Goal: Task Accomplishment & Management: Complete application form

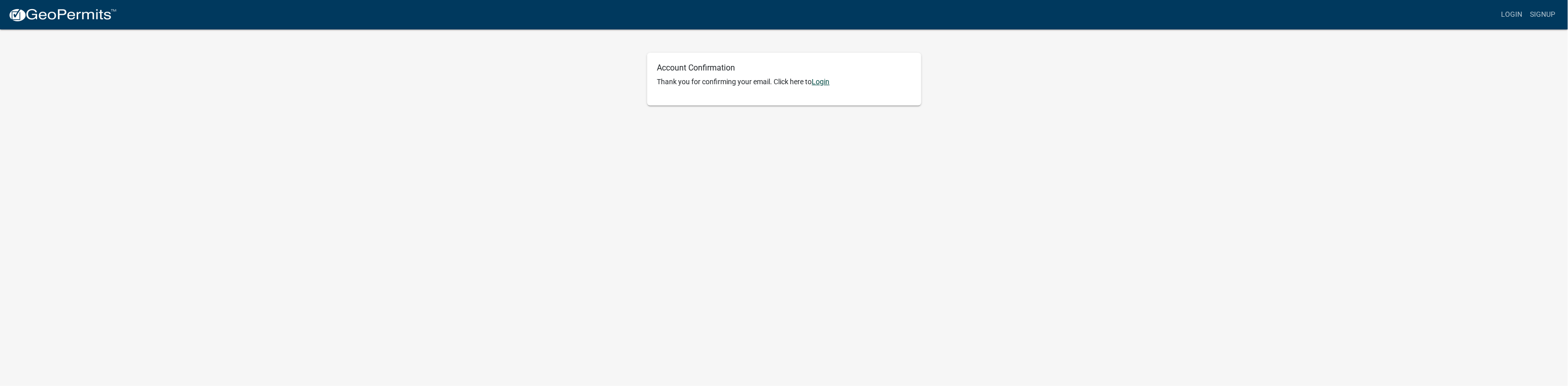
click at [821, 83] on link "Login" at bounding box center [820, 81] width 18 height 8
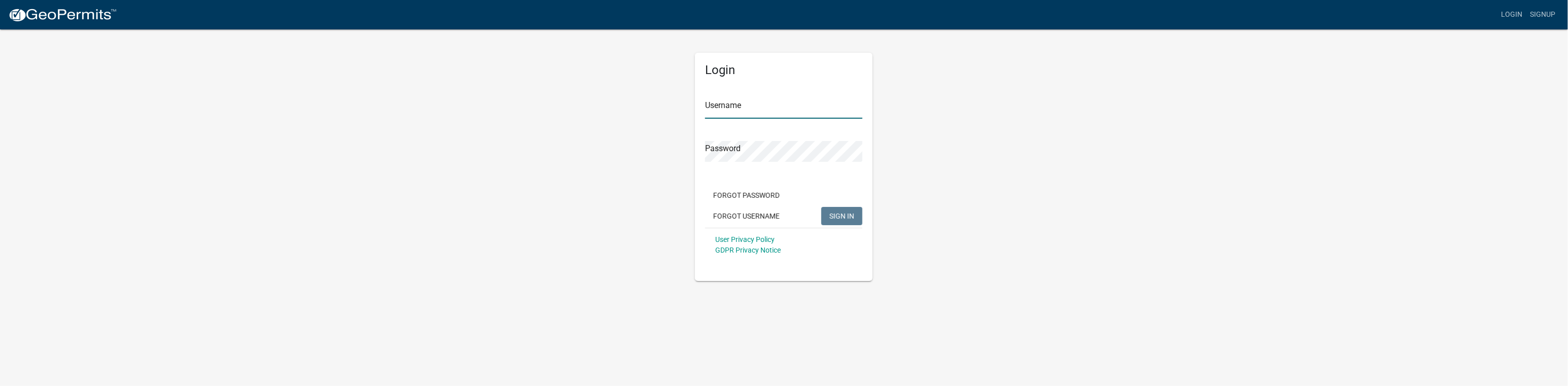
type input "HBI#1"
click at [839, 216] on span "SIGN IN" at bounding box center [841, 215] width 25 height 8
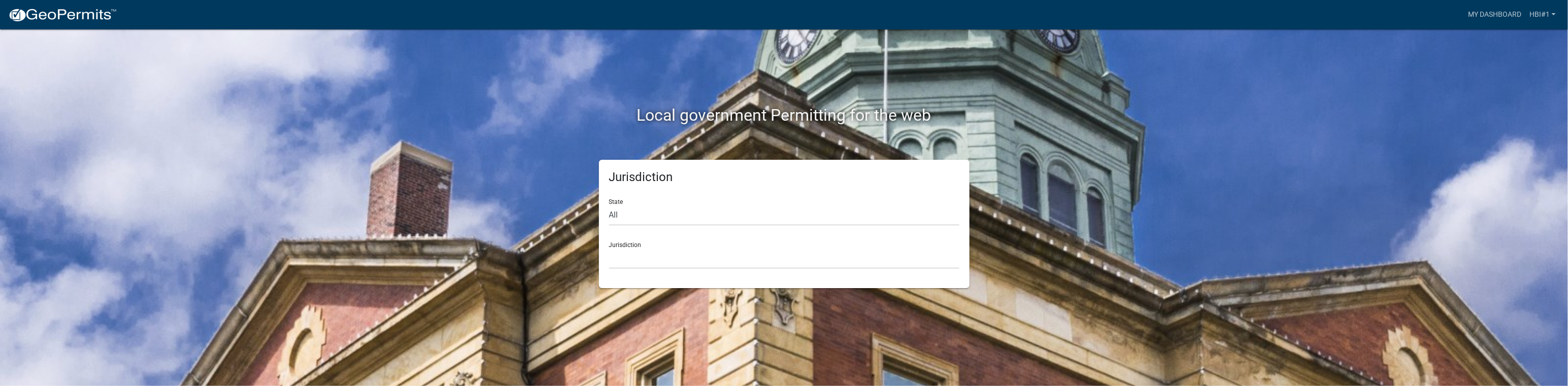
click at [635, 246] on div "Jurisdiction [GEOGRAPHIC_DATA], [US_STATE] [GEOGRAPHIC_DATA], [US_STATE][PERSON…" at bounding box center [784, 251] width 350 height 35
click at [642, 246] on div "Jurisdiction [GEOGRAPHIC_DATA], [US_STATE] [GEOGRAPHIC_DATA], [US_STATE][PERSON…" at bounding box center [784, 251] width 350 height 35
click at [625, 211] on select "All [US_STATE] [US_STATE] [US_STATE] [US_STATE] [US_STATE] [US_STATE] [US_STATE…" at bounding box center [784, 215] width 350 height 21
select select "[US_STATE]"
click at [609, 205] on select "All [US_STATE] [US_STATE] [US_STATE] [US_STATE] [US_STATE] [US_STATE] [US_STATE…" at bounding box center [784, 215] width 350 height 21
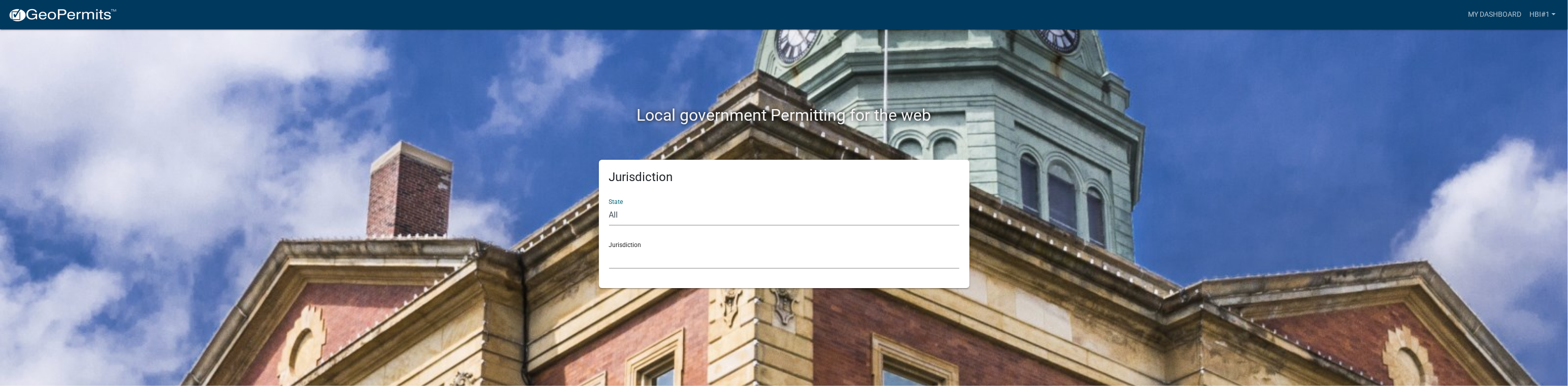
click at [633, 252] on select "City of [GEOGRAPHIC_DATA], [US_STATE] City of [GEOGRAPHIC_DATA], [US_STATE] Cit…" at bounding box center [784, 259] width 350 height 21
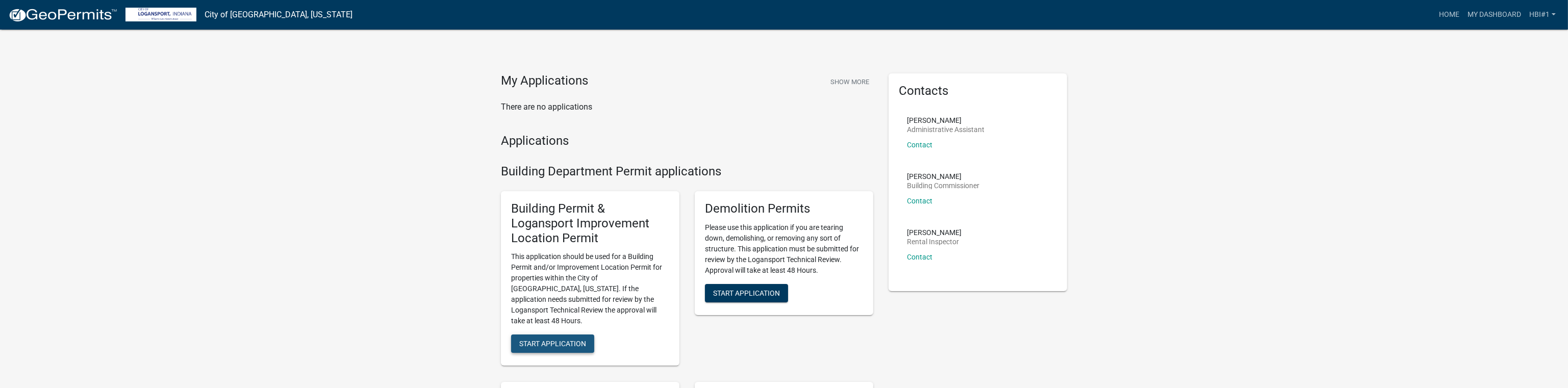
click at [557, 340] on span "Start Application" at bounding box center [553, 343] width 67 height 8
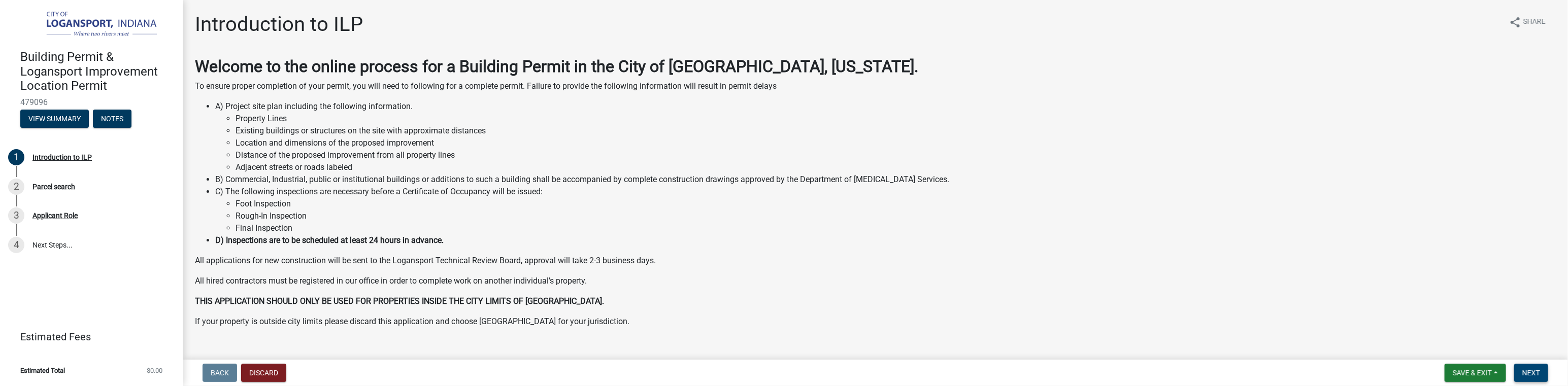
click at [1536, 371] on span "Next" at bounding box center [1530, 373] width 18 height 8
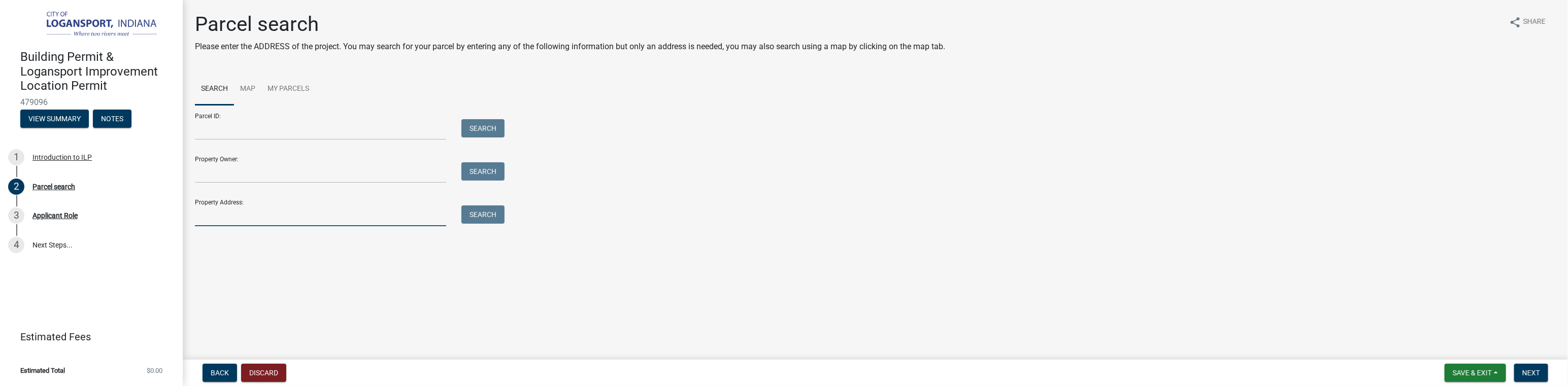
click at [241, 213] on input "Property Address:" at bounding box center [320, 216] width 251 height 21
type input "[STREET_ADDRESS]"
click at [241, 170] on input "Property Owner:" at bounding box center [320, 173] width 251 height 21
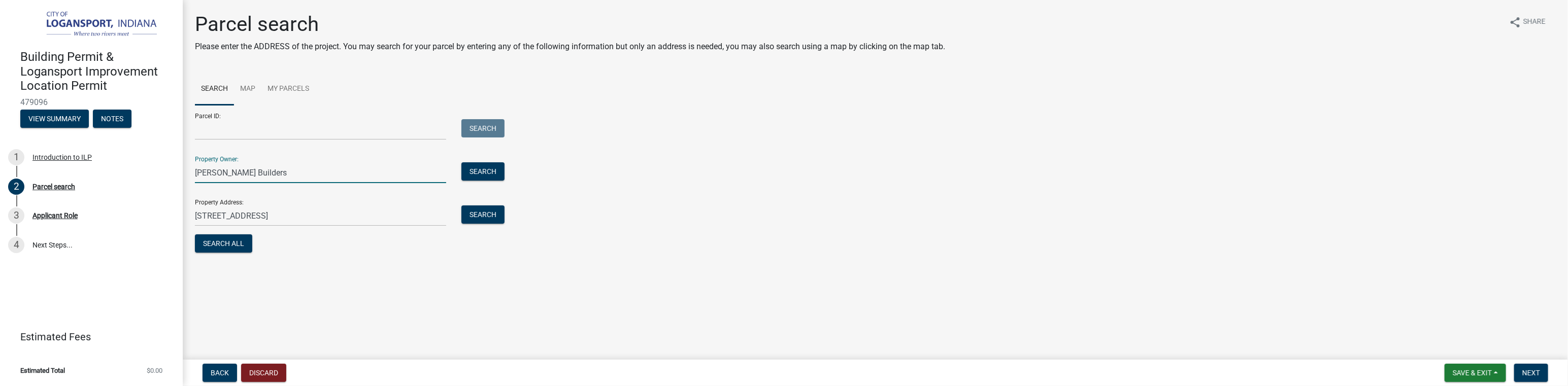
type input "[PERSON_NAME] Builders"
click at [218, 126] on input "Parcel ID:" at bounding box center [320, 129] width 251 height 21
click at [1528, 370] on span "Next" at bounding box center [1530, 373] width 18 height 8
click at [287, 88] on link "My Parcels" at bounding box center [288, 89] width 54 height 32
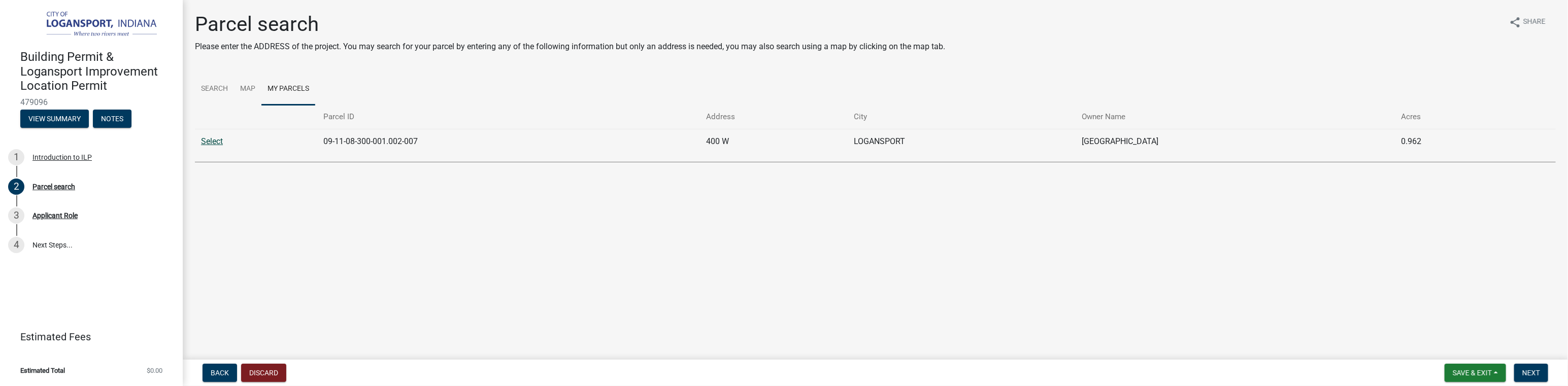
click at [212, 143] on link "Select" at bounding box center [212, 141] width 22 height 9
click at [1532, 375] on span "Next" at bounding box center [1530, 373] width 18 height 8
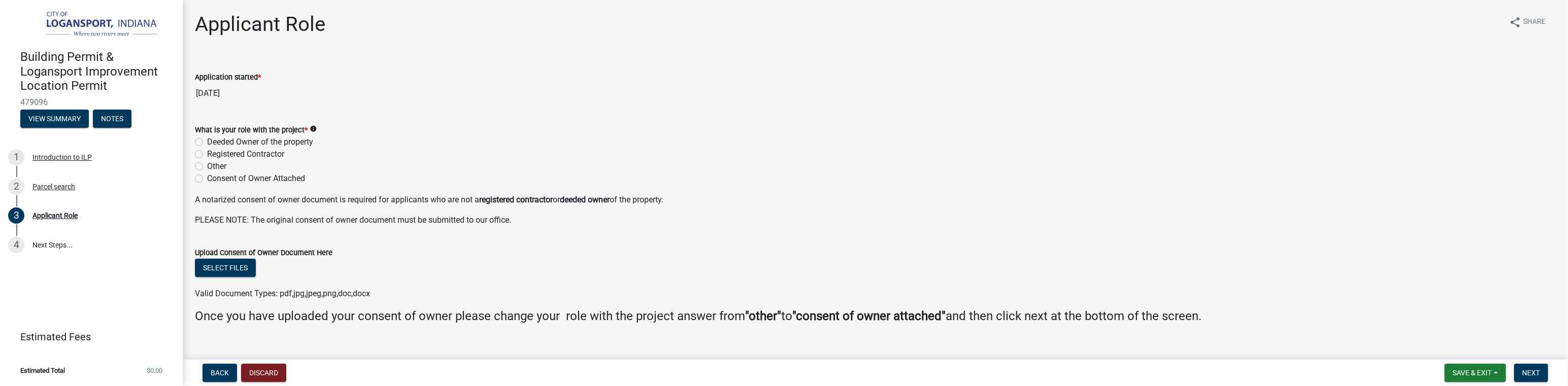
click at [203, 155] on div "Registered Contractor" at bounding box center [875, 153] width 1361 height 12
click at [207, 154] on label "Registered Contractor" at bounding box center [246, 153] width 78 height 12
click at [207, 154] on input "Registered Contractor" at bounding box center [210, 151] width 6 height 6
radio input "true"
click at [207, 140] on label "Deeded Owner of the property" at bounding box center [259, 141] width 106 height 12
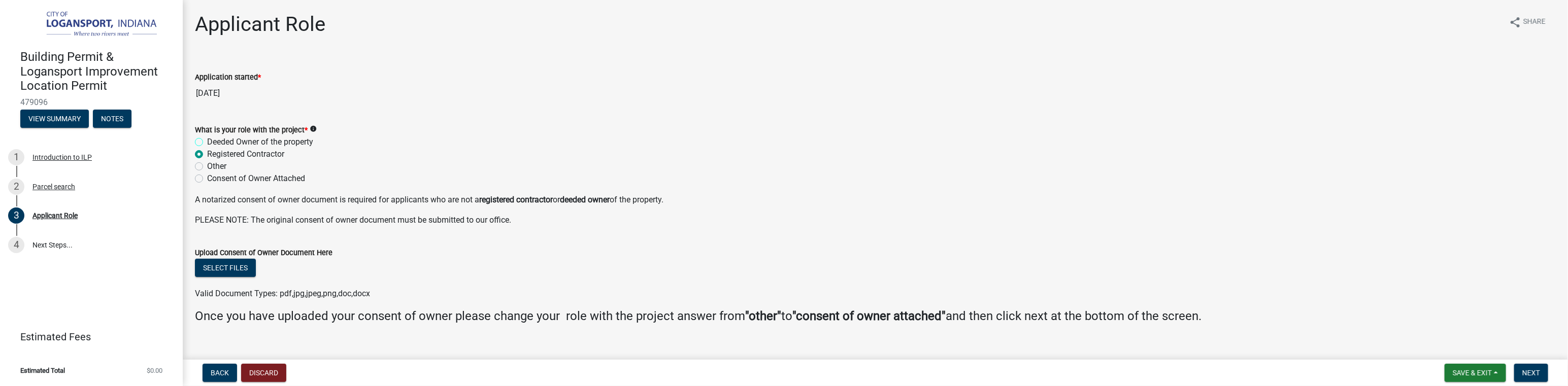
click at [207, 140] on input "Deeded Owner of the property" at bounding box center [210, 139] width 6 height 6
radio input "true"
click at [207, 153] on label "Registered Contractor" at bounding box center [246, 153] width 78 height 12
click at [207, 153] on input "Registered Contractor" at bounding box center [210, 151] width 6 height 6
radio input "true"
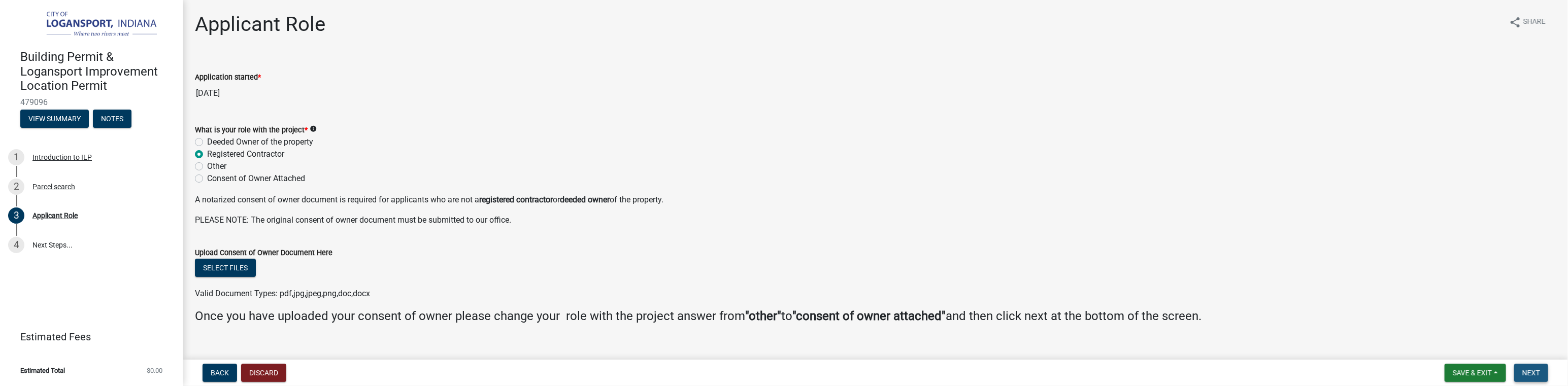
click at [1534, 372] on span "Next" at bounding box center [1530, 373] width 18 height 8
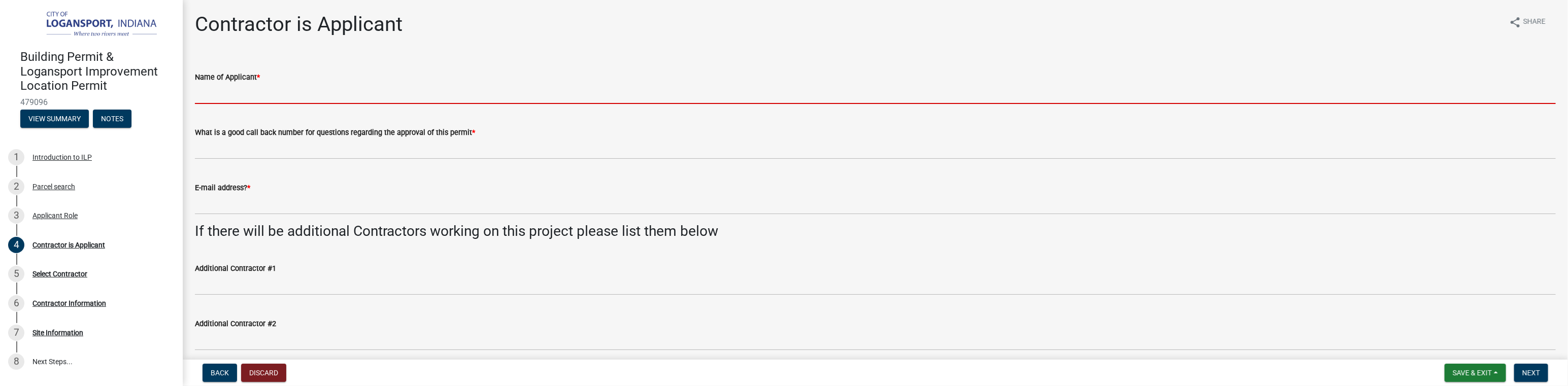
click at [235, 94] on input "Name of Applicant *" at bounding box center [875, 93] width 1361 height 21
type input "[PERSON_NAME]"
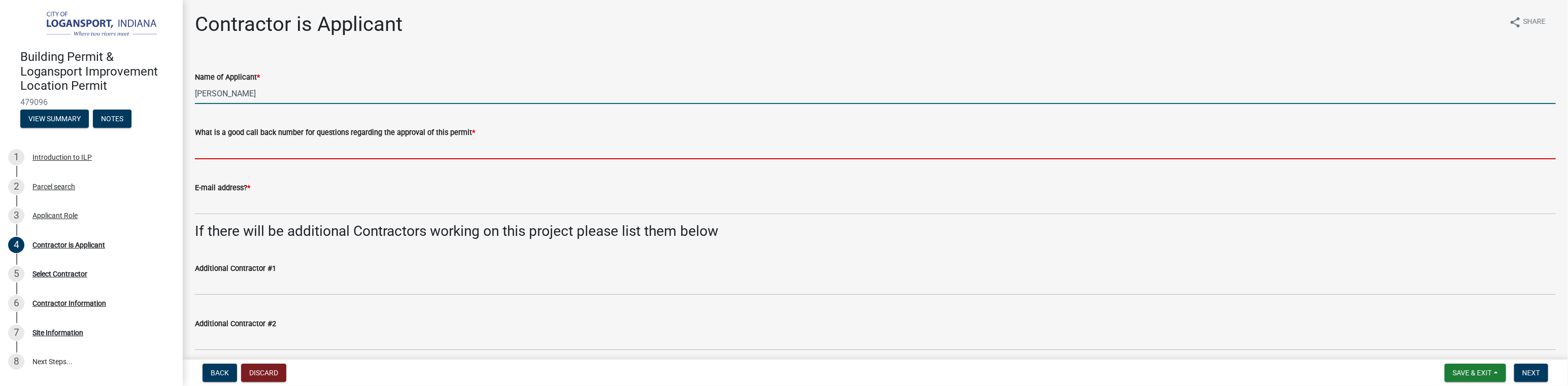
type input "2198638029"
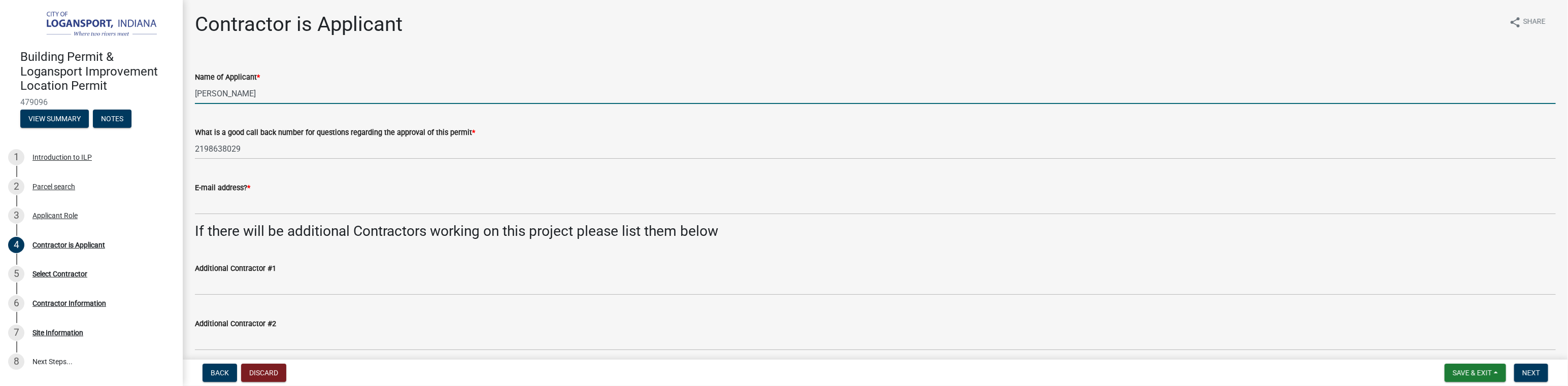
type input "[EMAIL_ADDRESS][DOMAIN_NAME]"
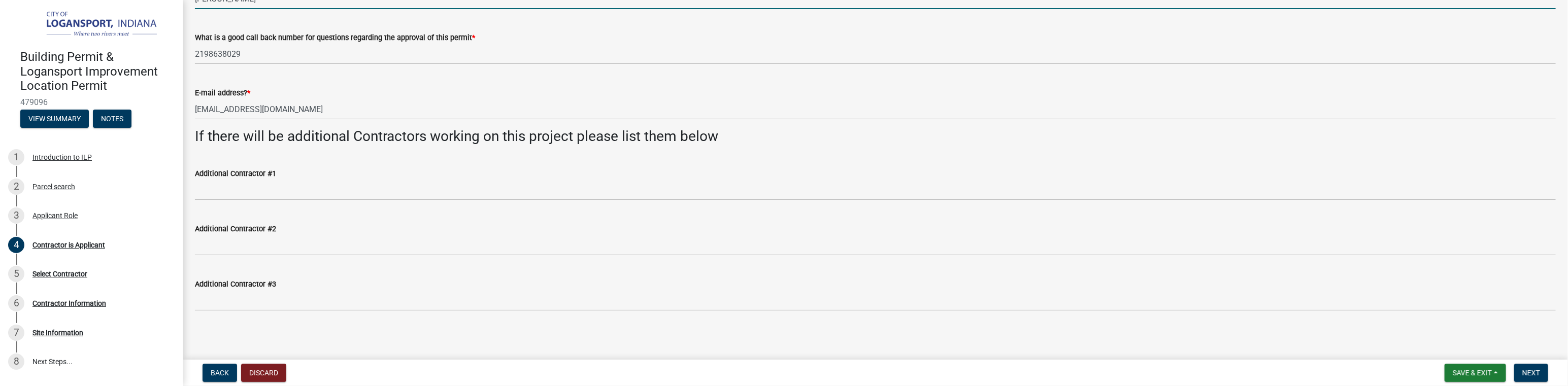
scroll to position [97, 0]
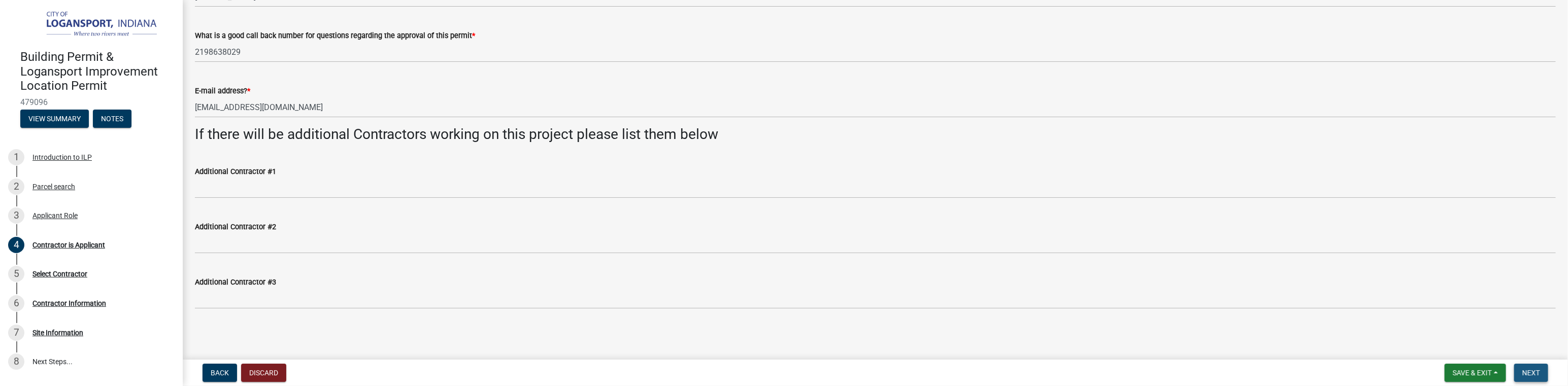
click at [1540, 371] on span "Next" at bounding box center [1530, 373] width 18 height 8
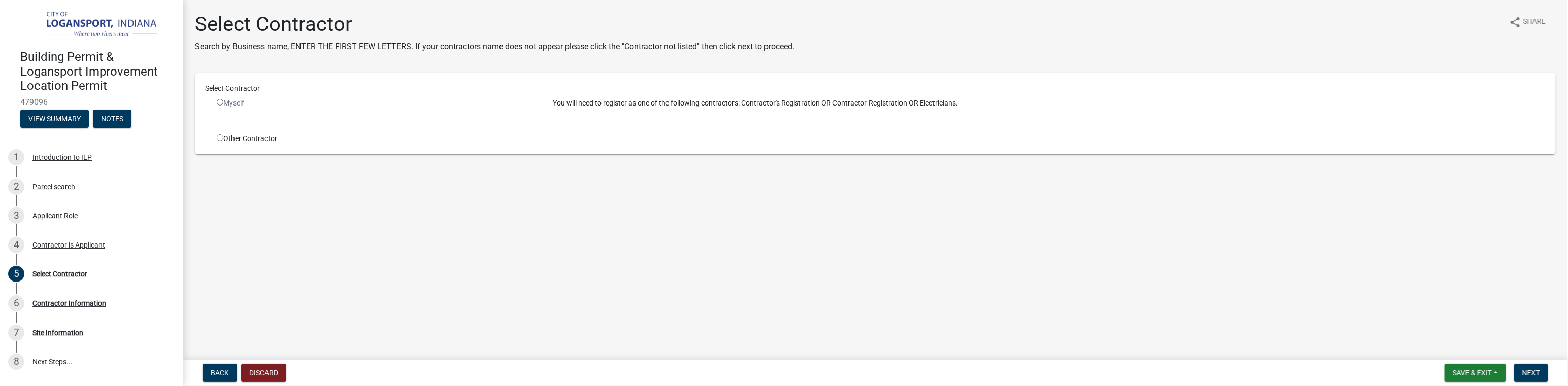
click at [224, 104] on div "Myself" at bounding box center [377, 103] width 320 height 11
click at [218, 101] on input "radio" at bounding box center [220, 102] width 6 height 6
click at [223, 103] on div "Myself" at bounding box center [377, 103] width 320 height 11
click at [221, 103] on input "radio" at bounding box center [220, 102] width 6 height 6
drag, startPoint x: 332, startPoint y: 104, endPoint x: 286, endPoint y: 193, distance: 100.2
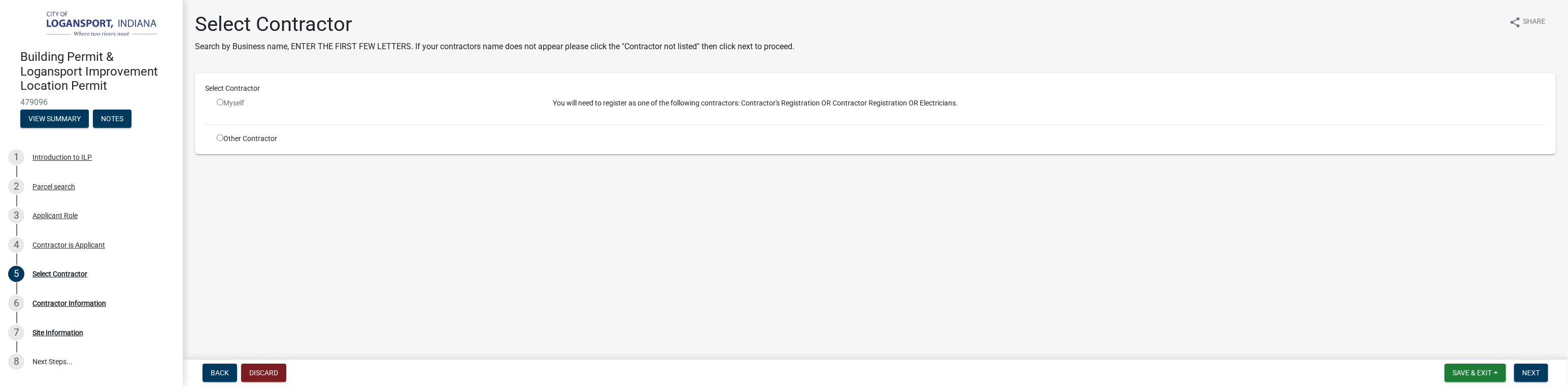
click at [286, 193] on main "Select Contractor Search by Business name, ENTER THE FIRST FEW LETTERS. If your…" at bounding box center [875, 177] width 1385 height 356
click at [1534, 372] on span "Next" at bounding box center [1530, 373] width 18 height 8
click at [205, 162] on div "Required" at bounding box center [875, 160] width 1361 height 12
click at [220, 102] on input "radio" at bounding box center [220, 102] width 6 height 6
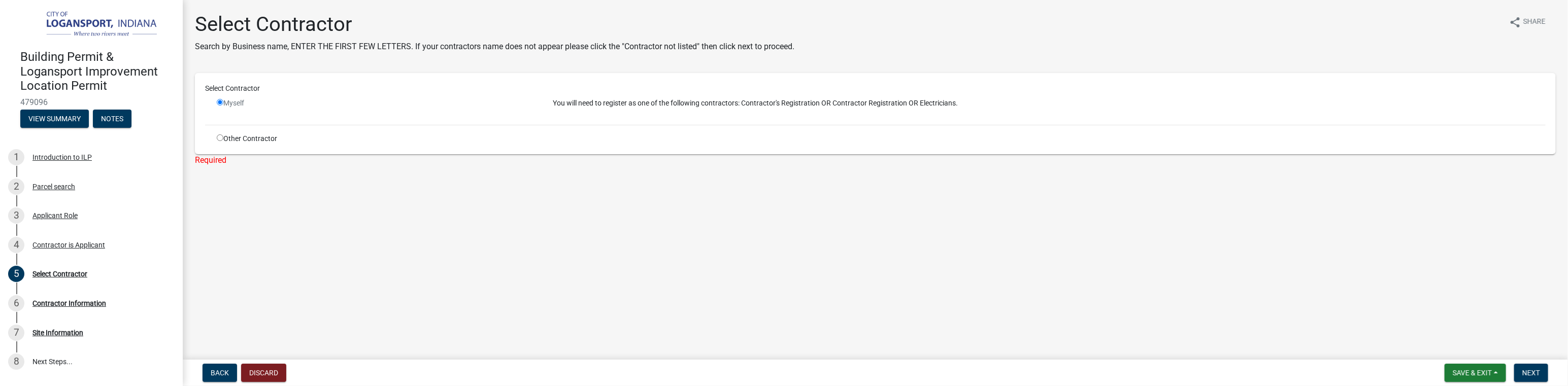
radio input "false"
click at [221, 138] on input "radio" at bounding box center [220, 138] width 6 height 6
radio input "true"
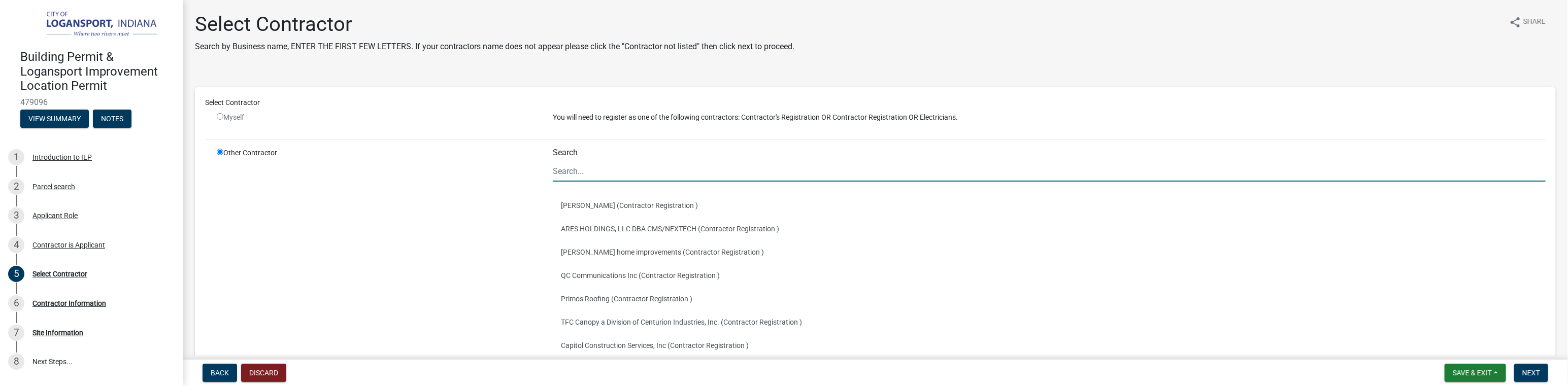
click at [587, 170] on input "Search" at bounding box center [1049, 171] width 993 height 21
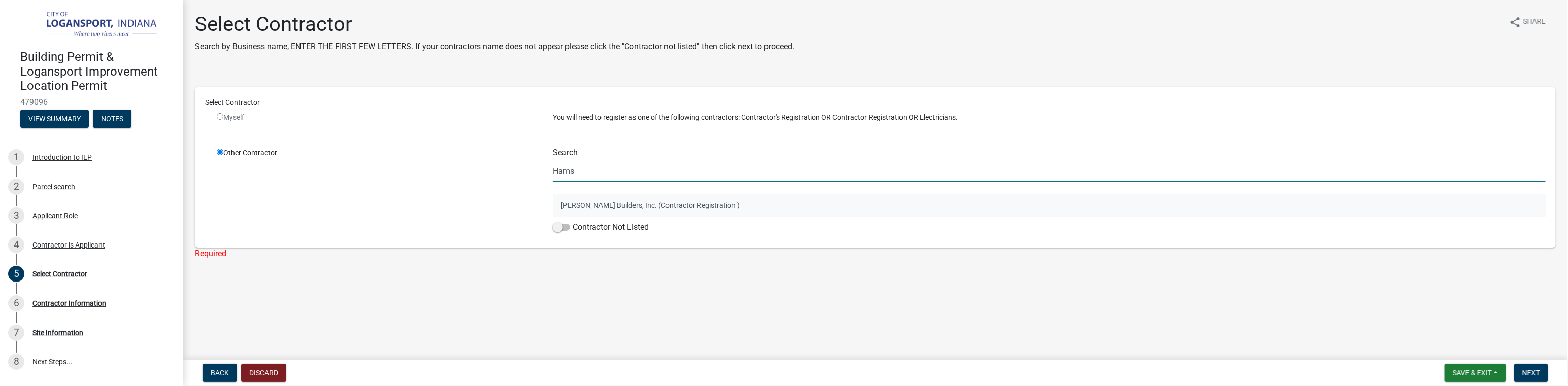
type input "Hams"
click at [602, 204] on button "[PERSON_NAME] Builders, Inc. (Contractor Registration )" at bounding box center [1049, 205] width 993 height 23
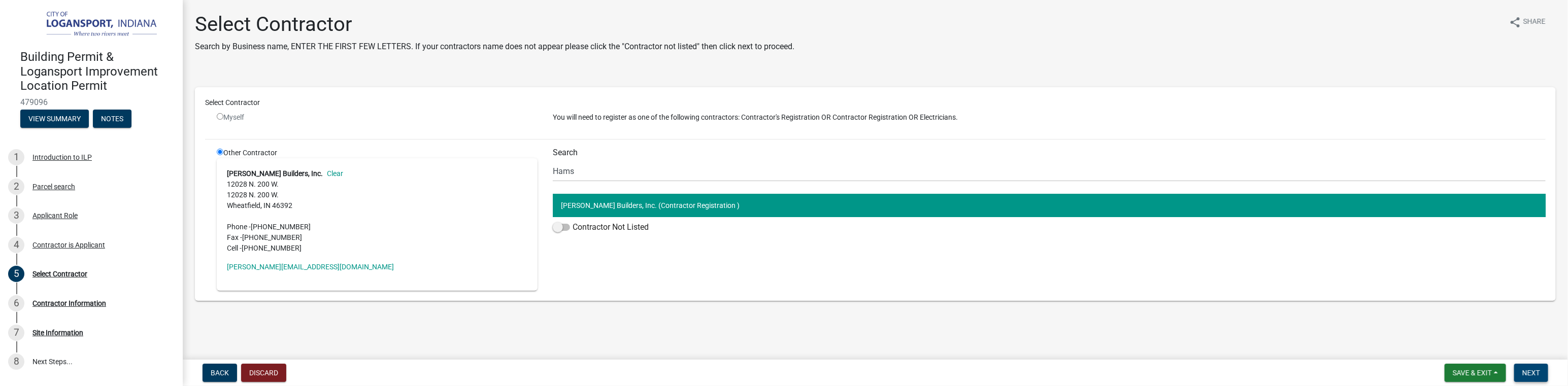
click at [1537, 372] on span "Next" at bounding box center [1530, 373] width 18 height 8
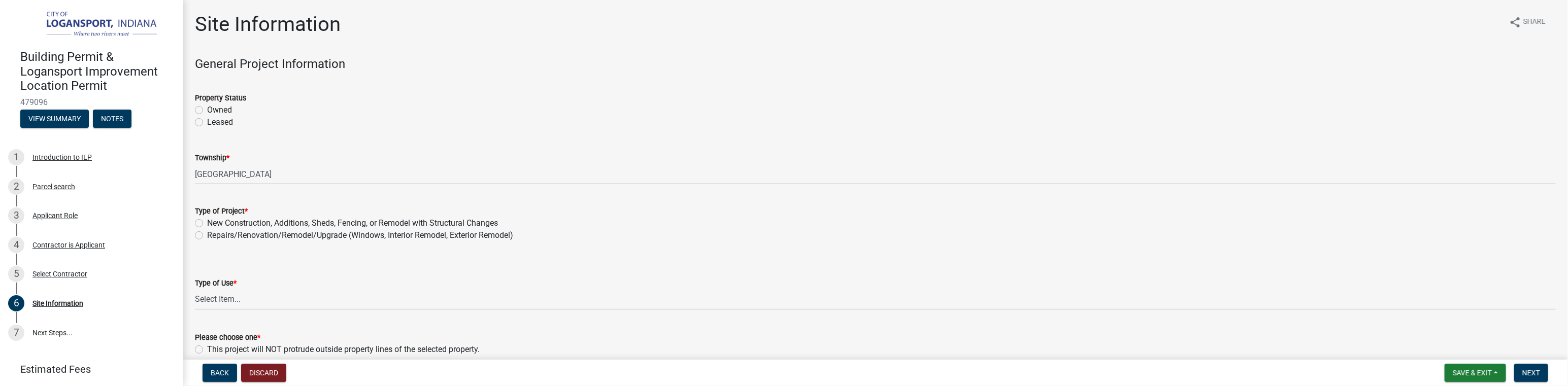
click at [207, 108] on label "Owned" at bounding box center [219, 110] width 25 height 12
click at [207, 108] on input "Owned" at bounding box center [210, 107] width 6 height 6
radio input "true"
drag, startPoint x: 200, startPoint y: 236, endPoint x: 218, endPoint y: 247, distance: 21.1
click at [207, 237] on label "Repairs/Renovation/Remodel/Upgrade (Windows, Interior Remodel, Exterior Remodel)" at bounding box center [359, 235] width 306 height 12
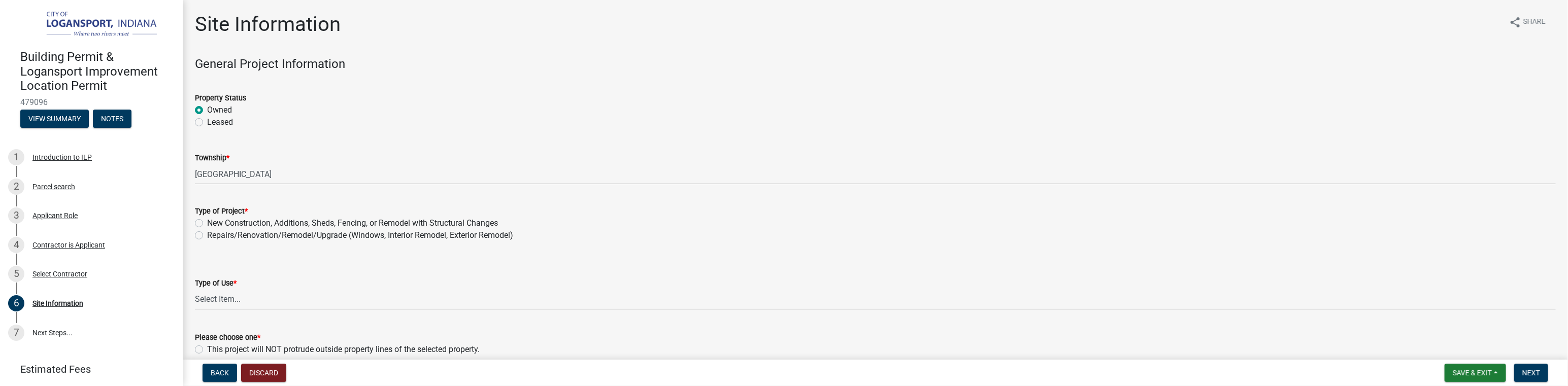
click at [207, 236] on input "Repairs/Renovation/Remodel/Upgrade (Windows, Interior Remodel, Exterior Remodel)" at bounding box center [210, 232] width 6 height 6
radio input "true"
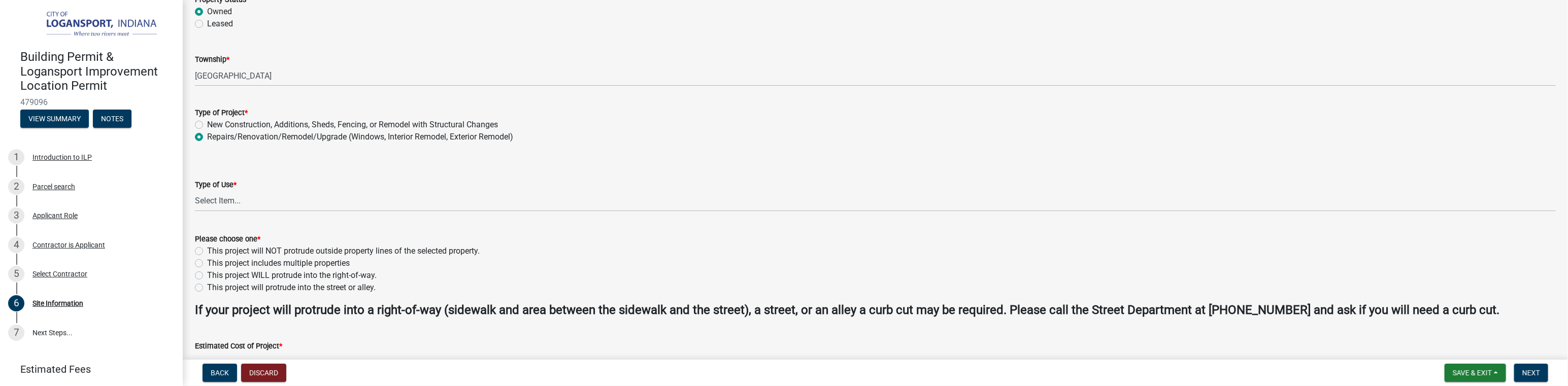
scroll to position [102, 0]
click at [203, 247] on div "This project will NOT protrude outside property lines of the selected property." at bounding box center [875, 247] width 1361 height 12
click at [207, 247] on label "This project will NOT protrude outside property lines of the selected property." at bounding box center [343, 247] width 272 height 12
click at [207, 247] on input "This project will NOT protrude outside property lines of the selected property." at bounding box center [210, 245] width 6 height 6
radio input "true"
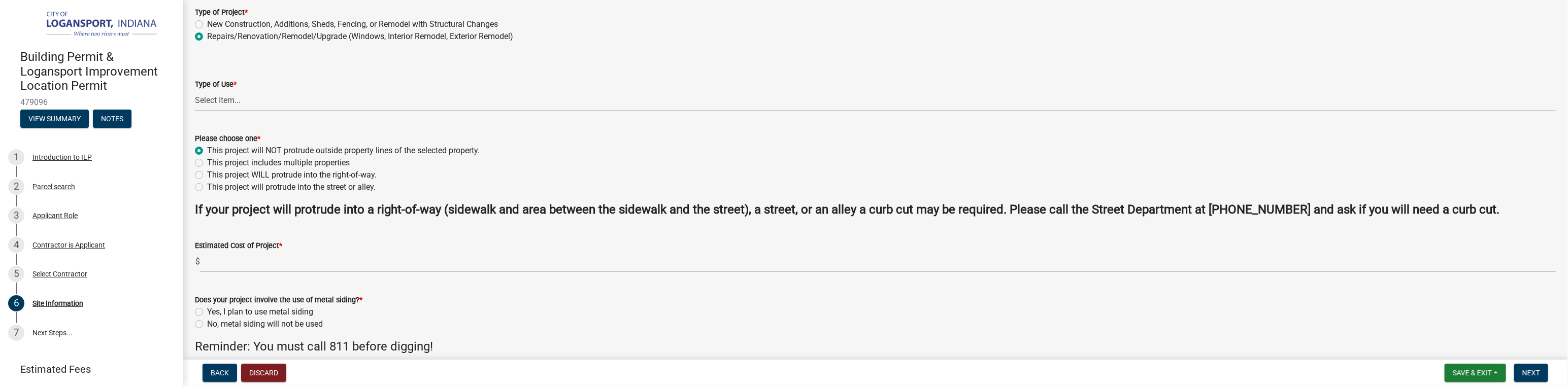
scroll to position [203, 0]
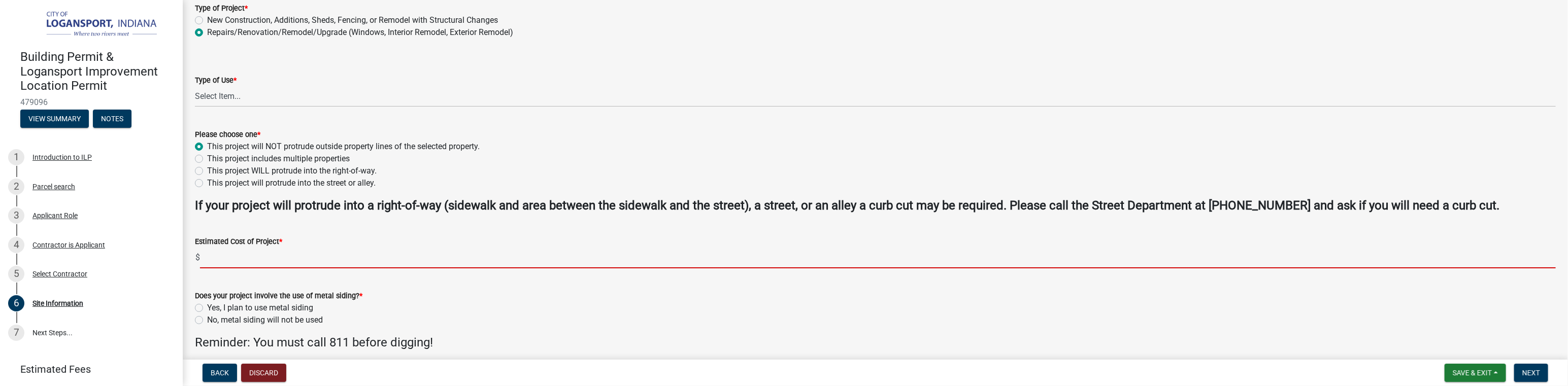
click at [226, 259] on input "text" at bounding box center [878, 258] width 1356 height 21
type input "125000"
click at [207, 321] on label "No, metal siding will not be used" at bounding box center [264, 320] width 115 height 12
click at [207, 320] on input "No, metal siding will not be used" at bounding box center [210, 317] width 6 height 6
radio input "true"
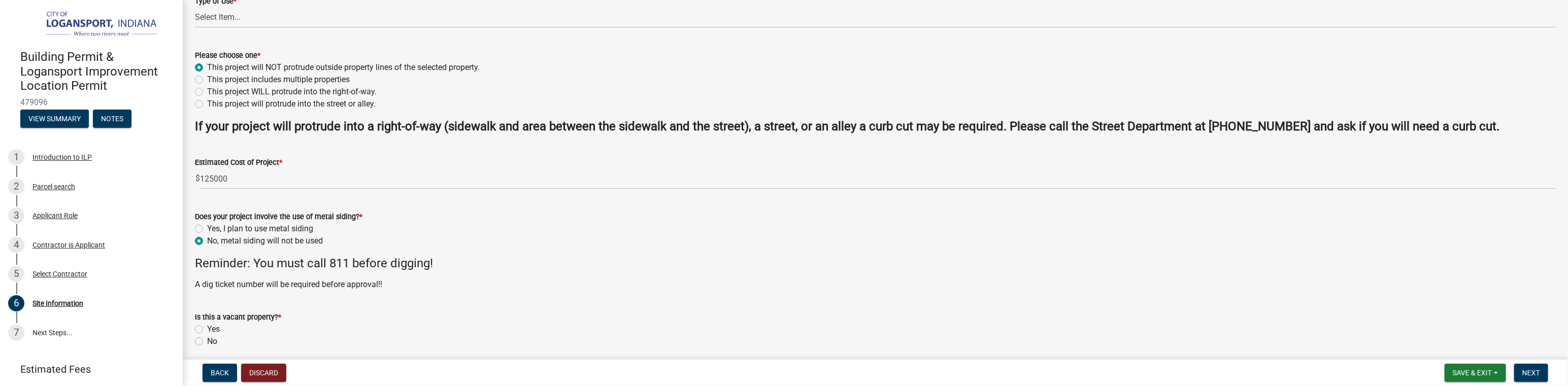
scroll to position [305, 0]
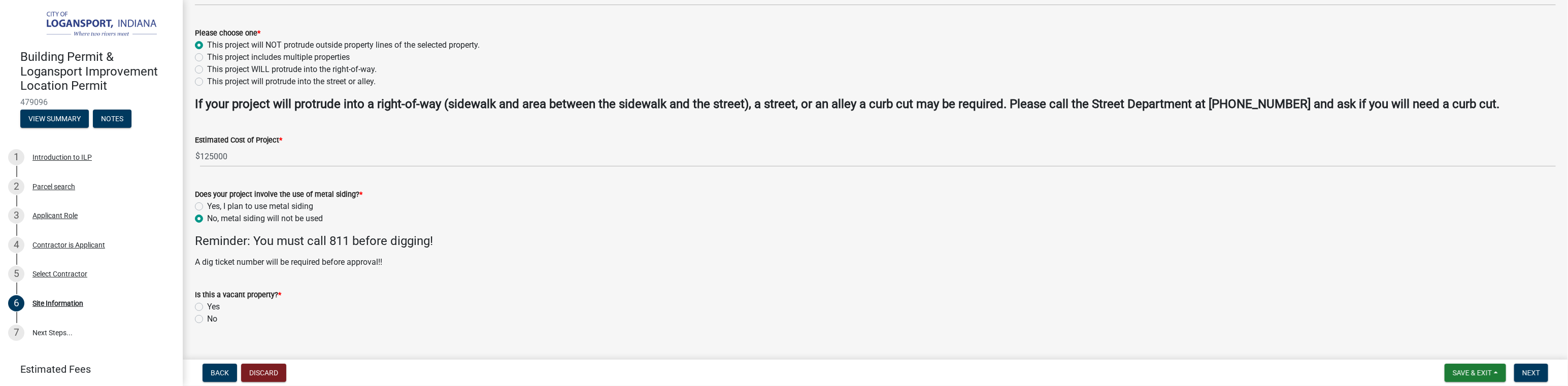
click at [207, 319] on label "No" at bounding box center [211, 319] width 10 height 12
click at [207, 319] on input "No" at bounding box center [210, 316] width 6 height 6
radio input "true"
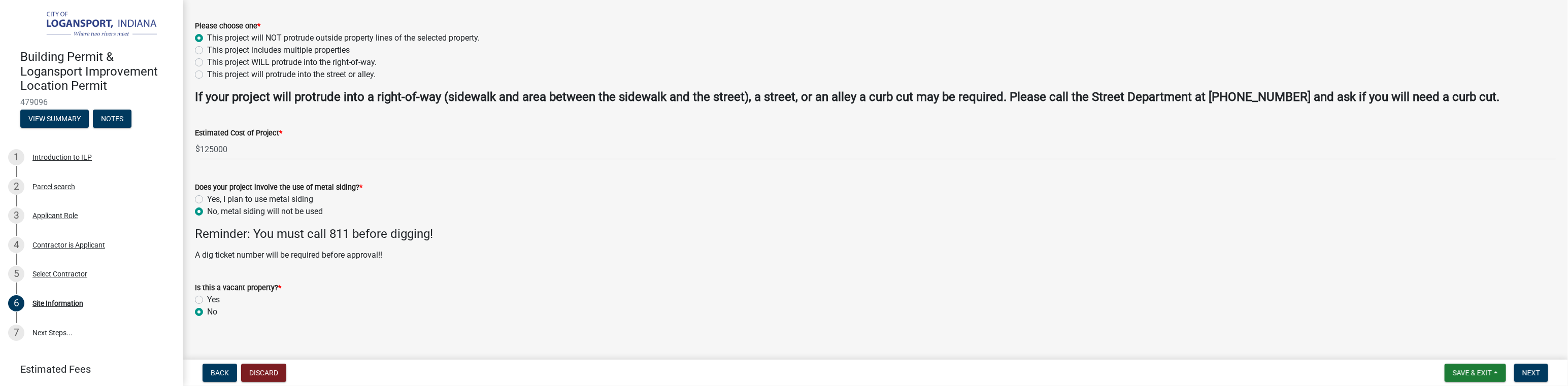
scroll to position [322, 0]
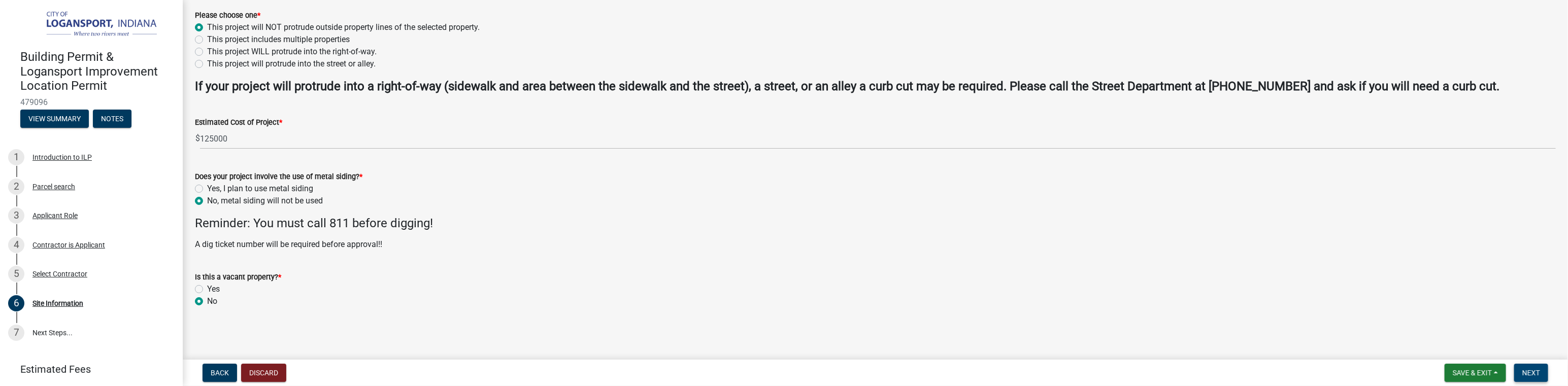
click at [1537, 375] on span "Next" at bounding box center [1530, 373] width 18 height 8
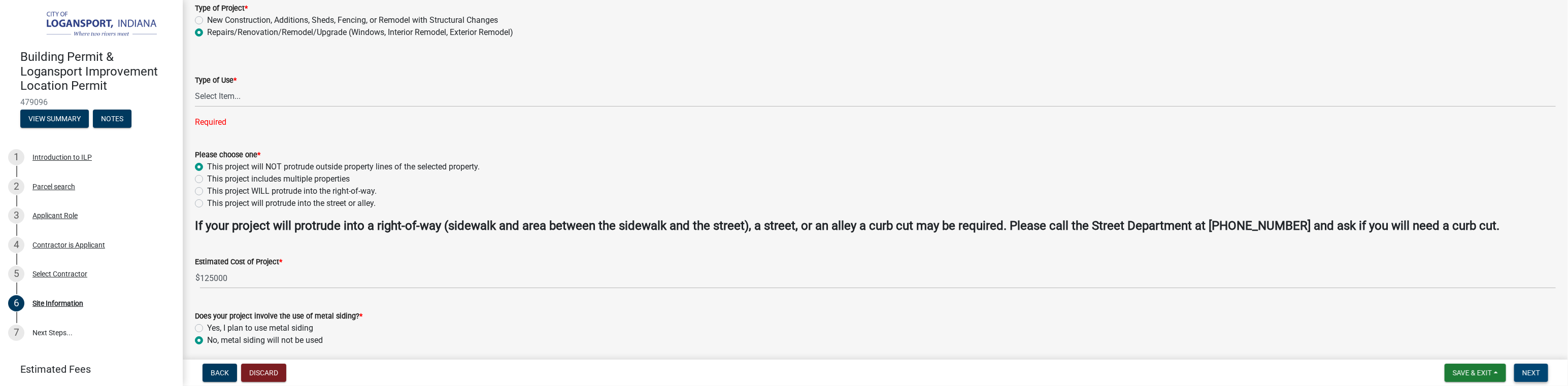
scroll to position [190, 0]
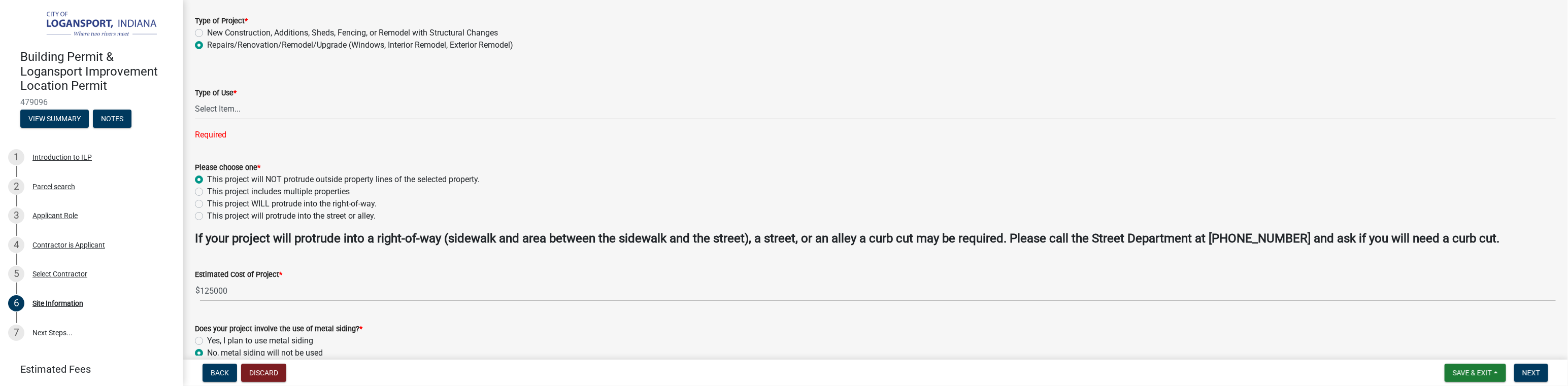
click at [216, 137] on div "Required" at bounding box center [875, 135] width 1361 height 12
click at [226, 110] on select "Select Item... Residential Commercial/Industrial Agricultural Public/Semi Public" at bounding box center [875, 109] width 1361 height 21
click at [195, 99] on select "Select Item... Residential Commercial/Industrial Agricultural Public/Semi Public" at bounding box center [875, 109] width 1361 height 21
select select "418b8848-4d60-4951-8e78-d19a514e3fa7"
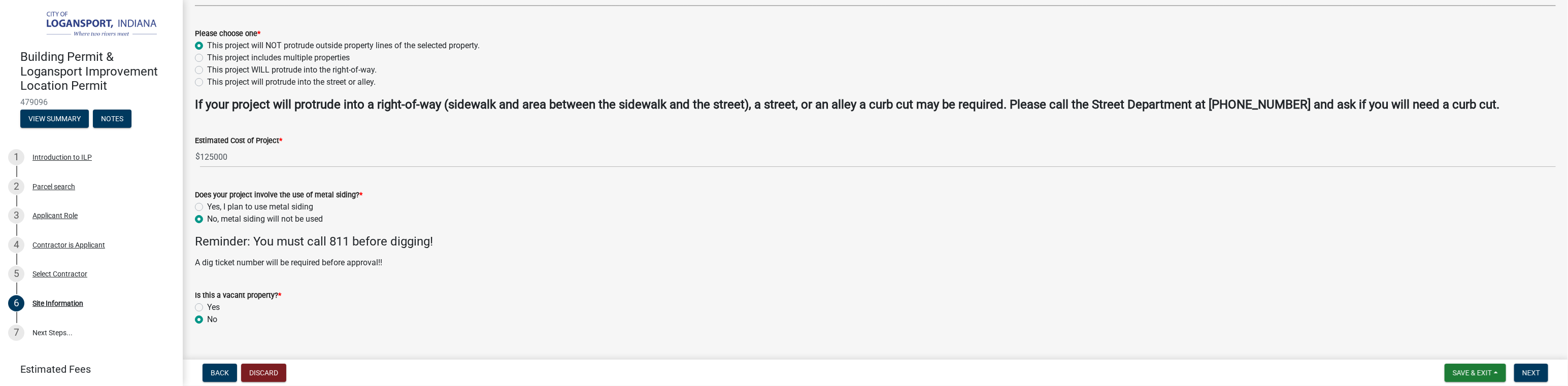
scroll to position [322, 0]
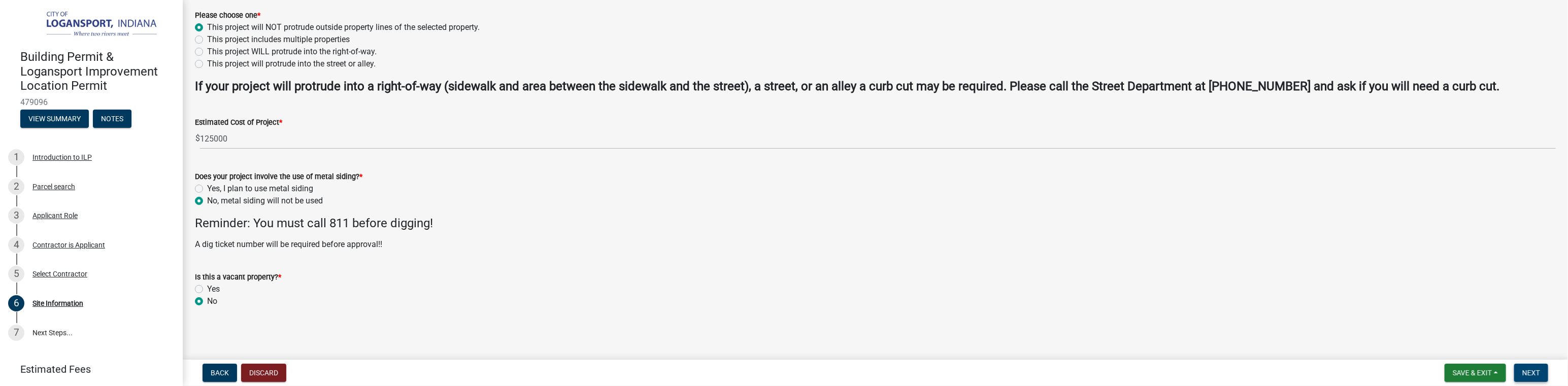
click at [1532, 370] on span "Next" at bounding box center [1530, 373] width 18 height 8
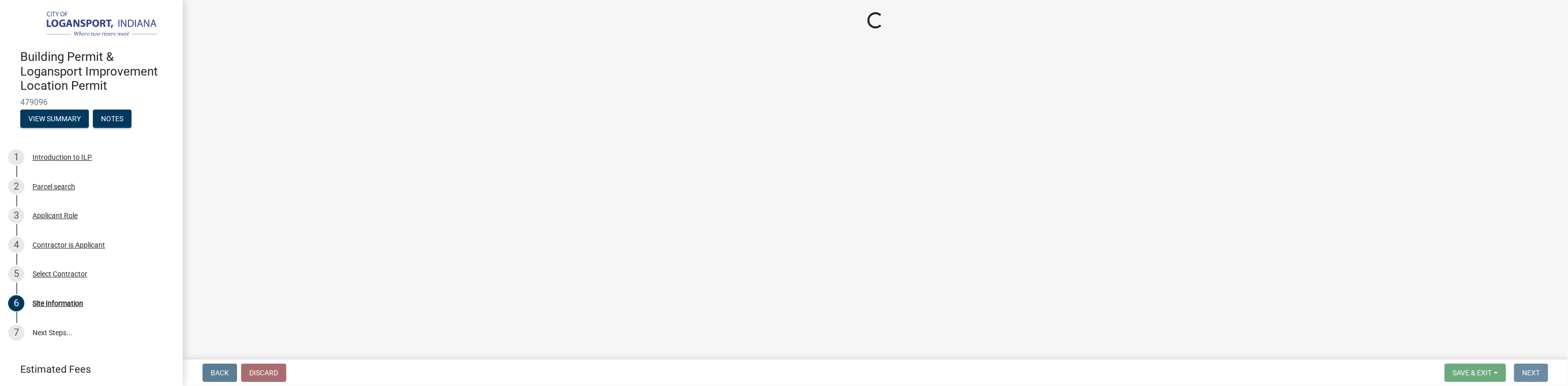
scroll to position [0, 0]
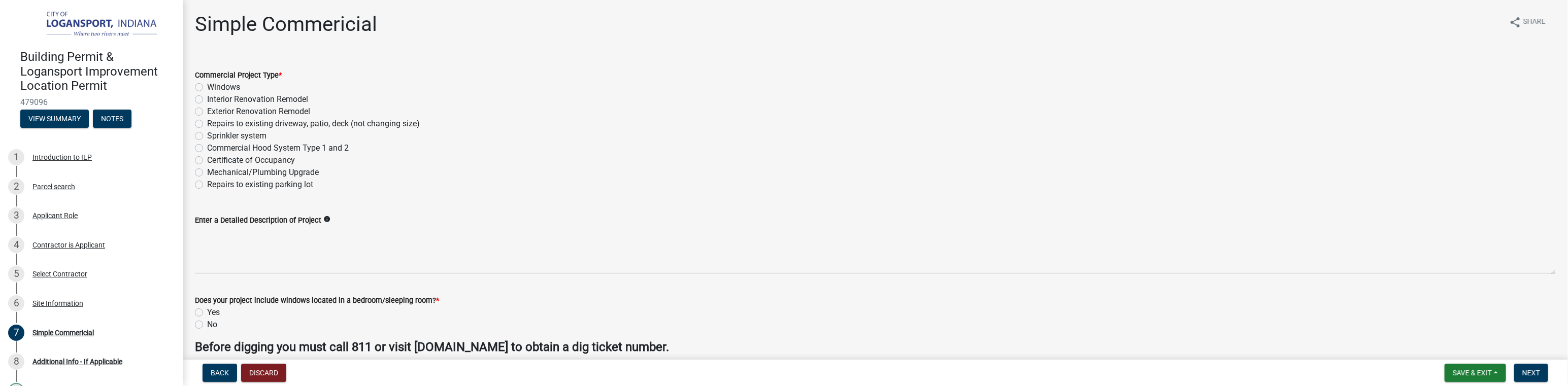
click at [207, 99] on label "Interior Renovation Remodel" at bounding box center [257, 99] width 101 height 12
click at [207, 99] on input "Interior Renovation Remodel" at bounding box center [210, 96] width 6 height 6
radio input "true"
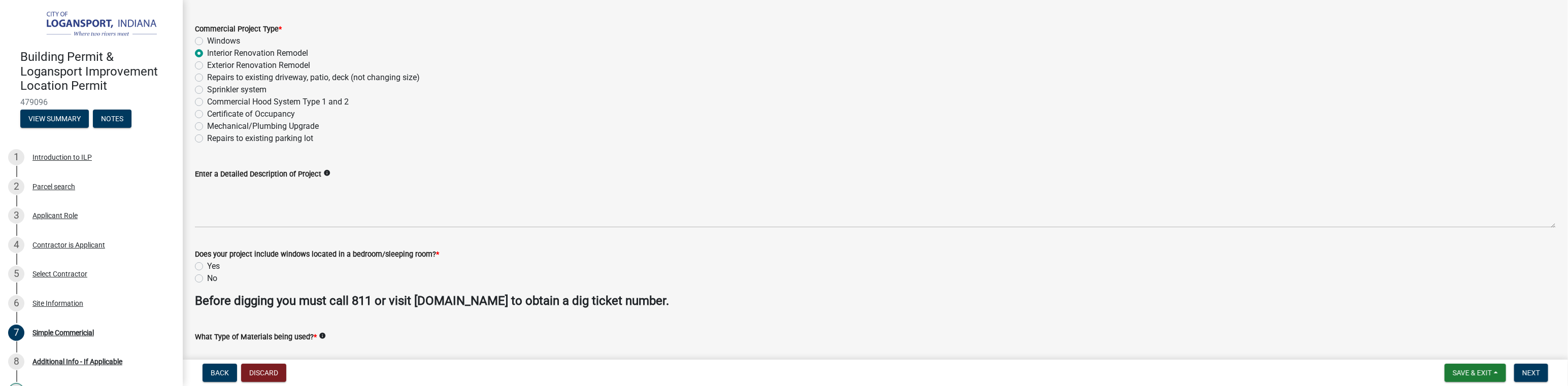
scroll to position [51, 0]
click at [207, 273] on label "No" at bounding box center [211, 273] width 10 height 12
click at [207, 273] on input "No" at bounding box center [210, 271] width 6 height 6
radio input "true"
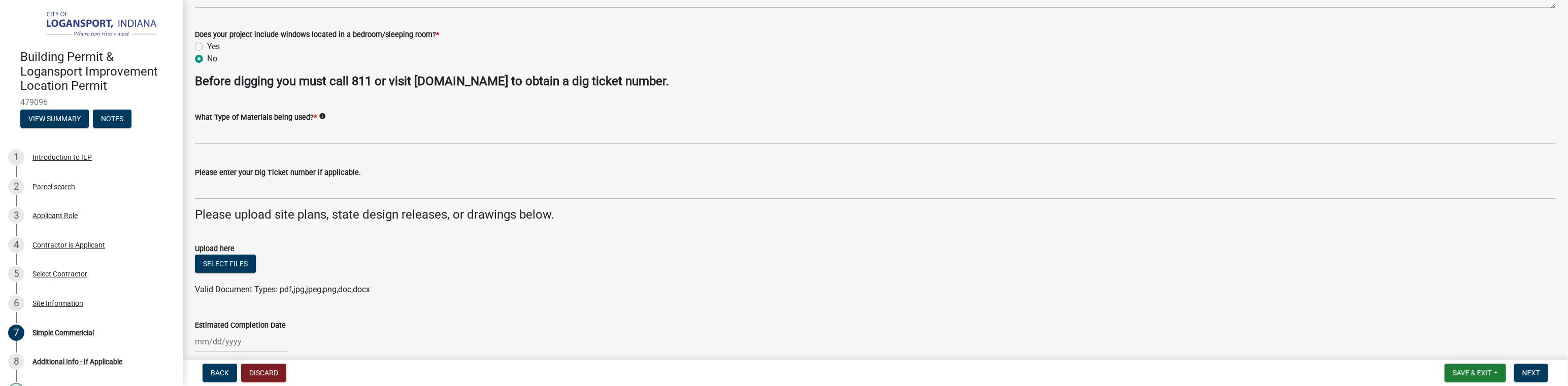
scroll to position [310, 0]
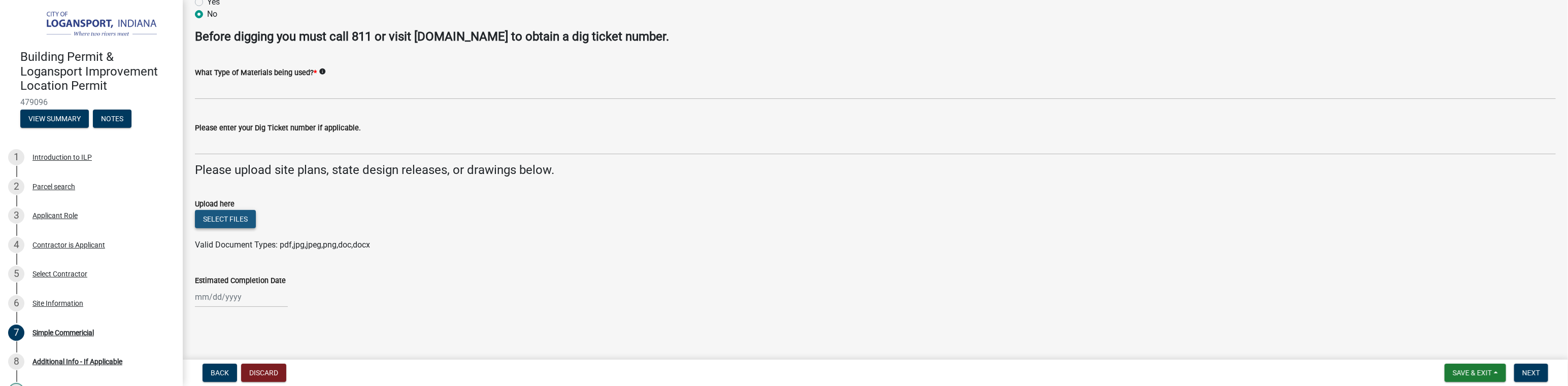
click at [226, 221] on button "Select files" at bounding box center [225, 220] width 61 height 18
click at [227, 218] on button "Select files" at bounding box center [225, 220] width 61 height 18
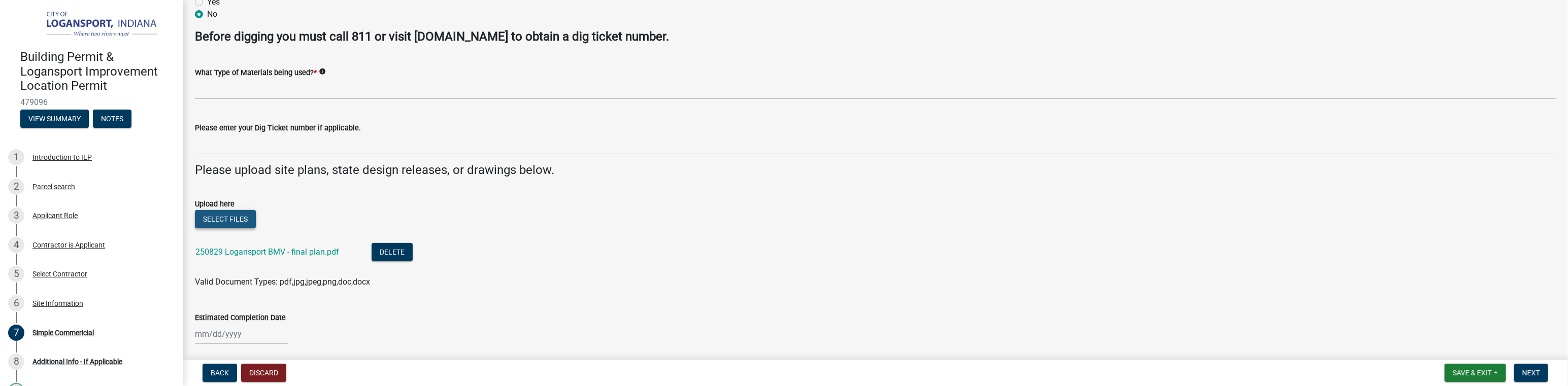
click at [228, 220] on button "Select files" at bounding box center [225, 220] width 61 height 18
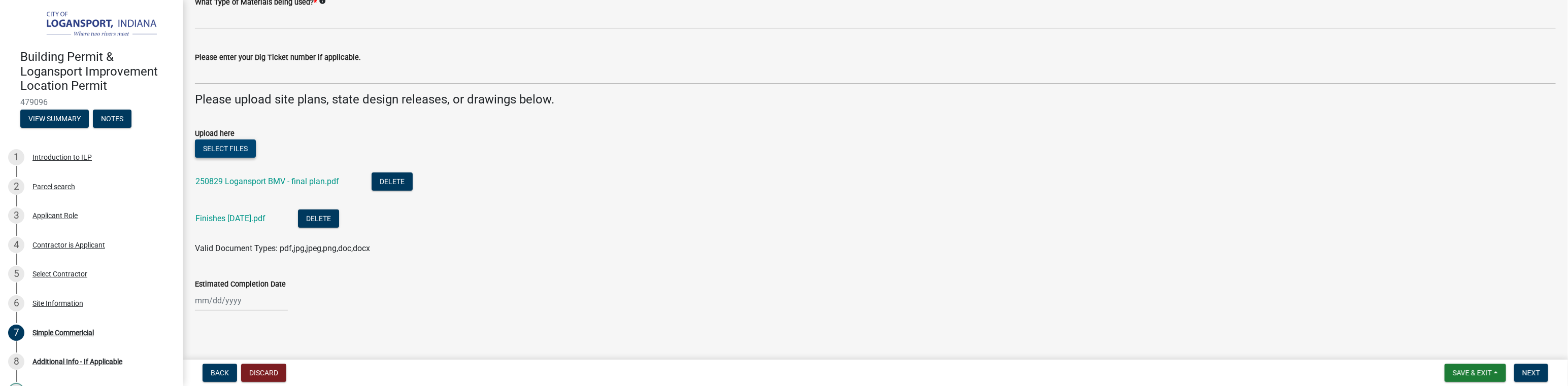
scroll to position [385, 0]
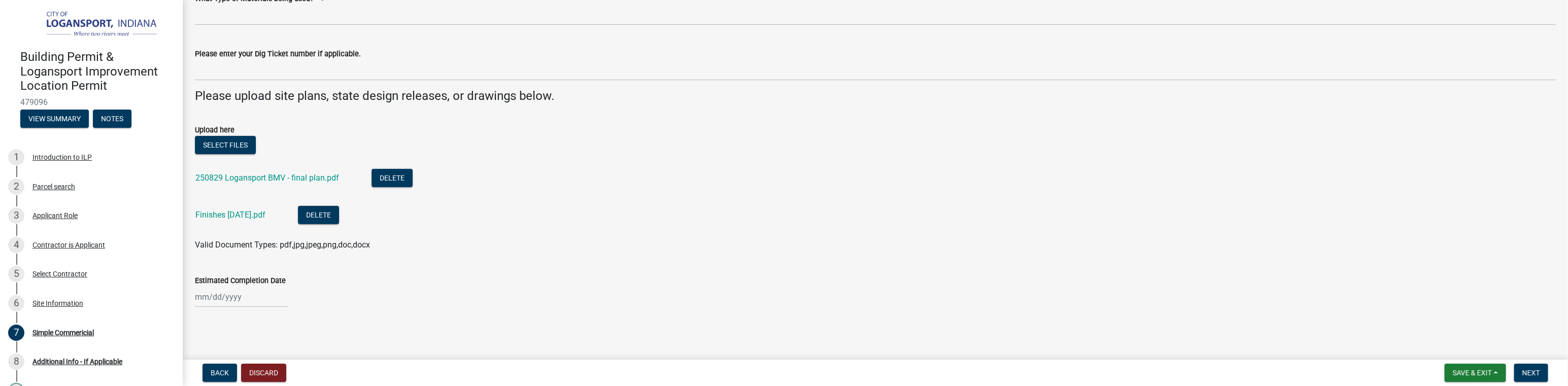
click at [223, 296] on div at bounding box center [241, 297] width 93 height 21
select select "9"
select select "2025"
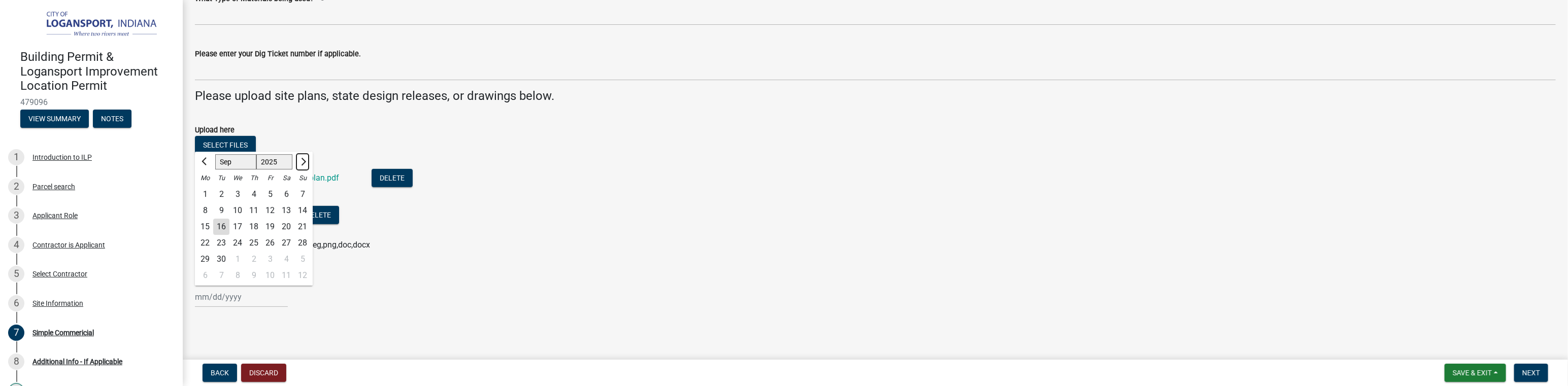
click at [304, 159] on span "Next month" at bounding box center [302, 162] width 7 height 7
select select "1"
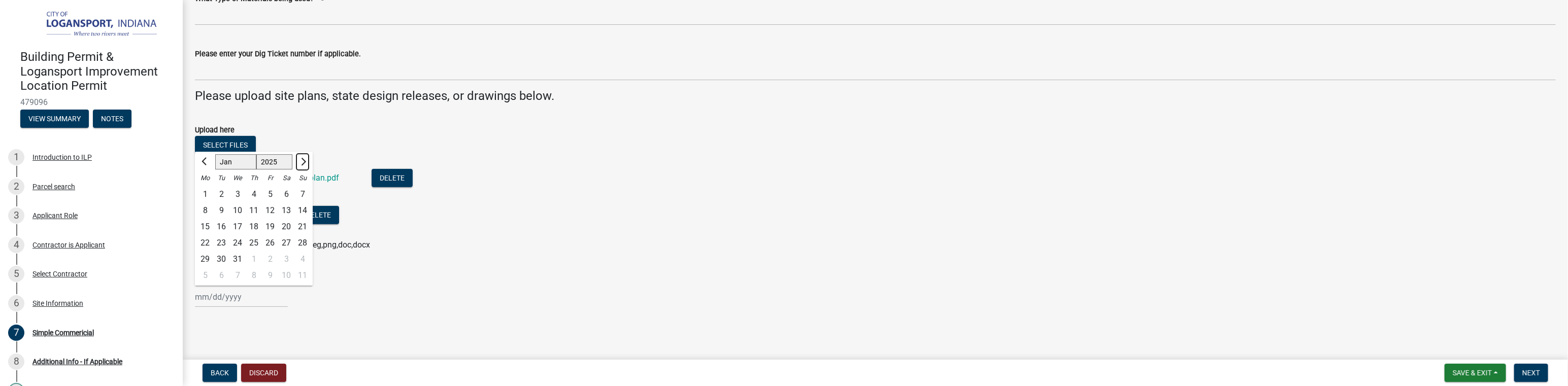
select select "2026"
click at [288, 224] on div "17" at bounding box center [286, 227] width 17 height 17
type input "[DATE]"
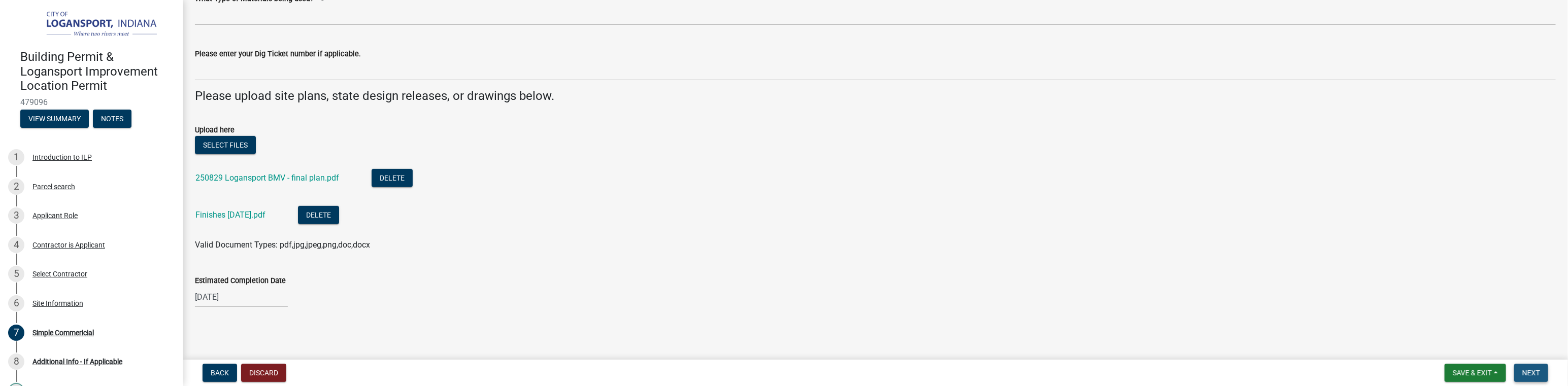
click at [1528, 370] on span "Next" at bounding box center [1530, 373] width 18 height 8
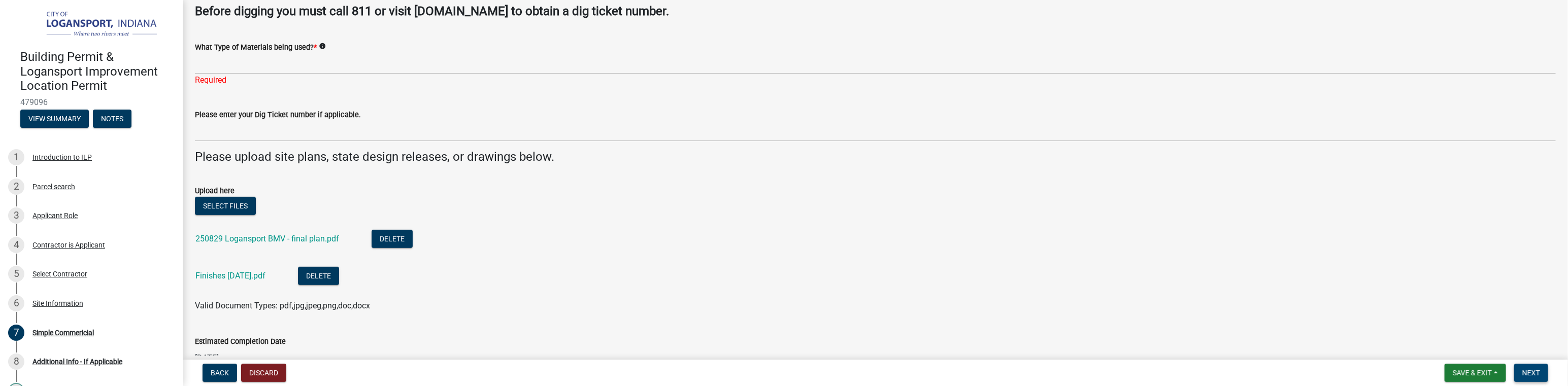
scroll to position [131, 0]
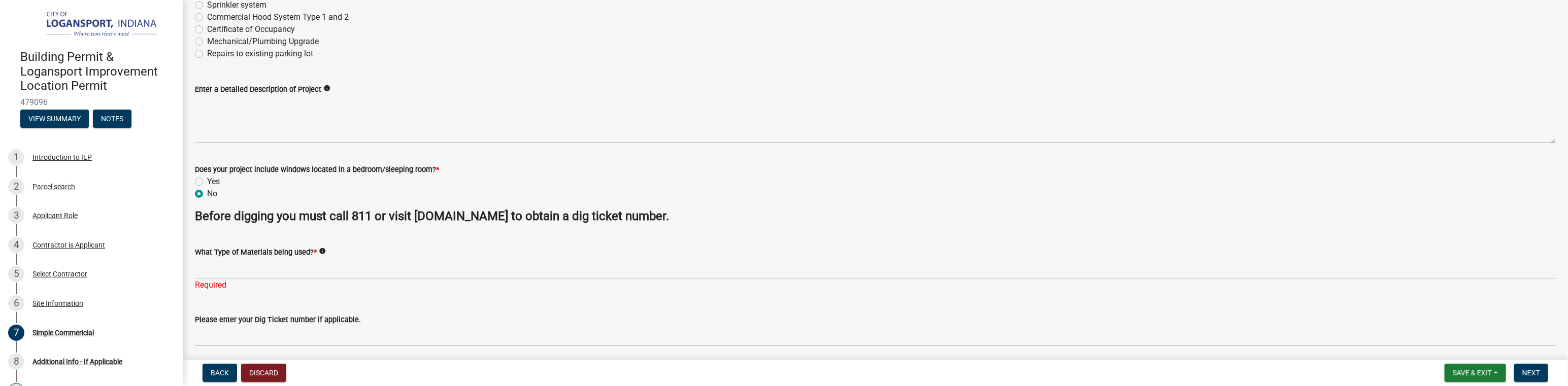
click at [218, 285] on div "Required" at bounding box center [875, 284] width 1361 height 12
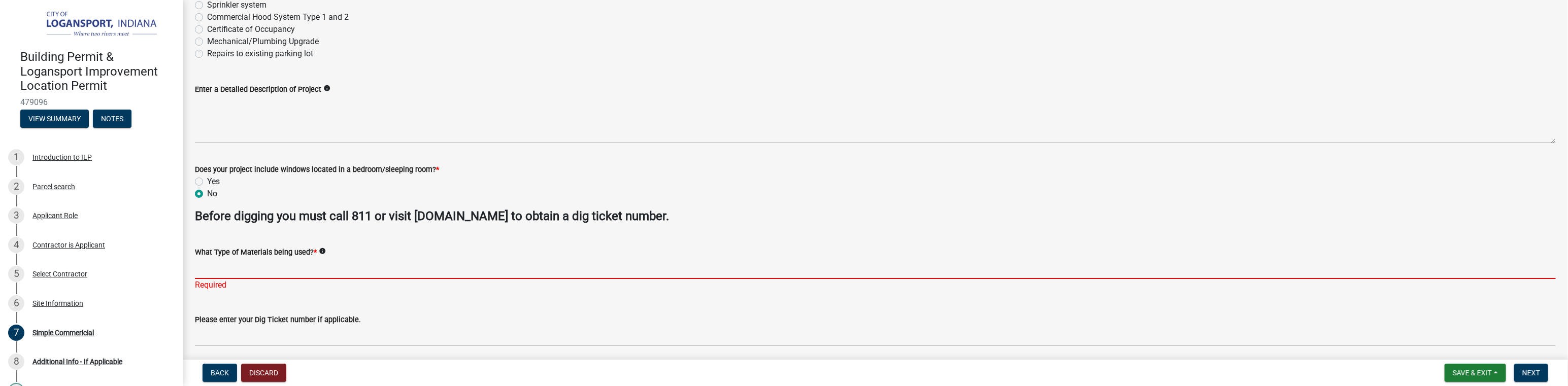
click at [283, 259] on input "What Type of Materials being used? *" at bounding box center [875, 269] width 1361 height 21
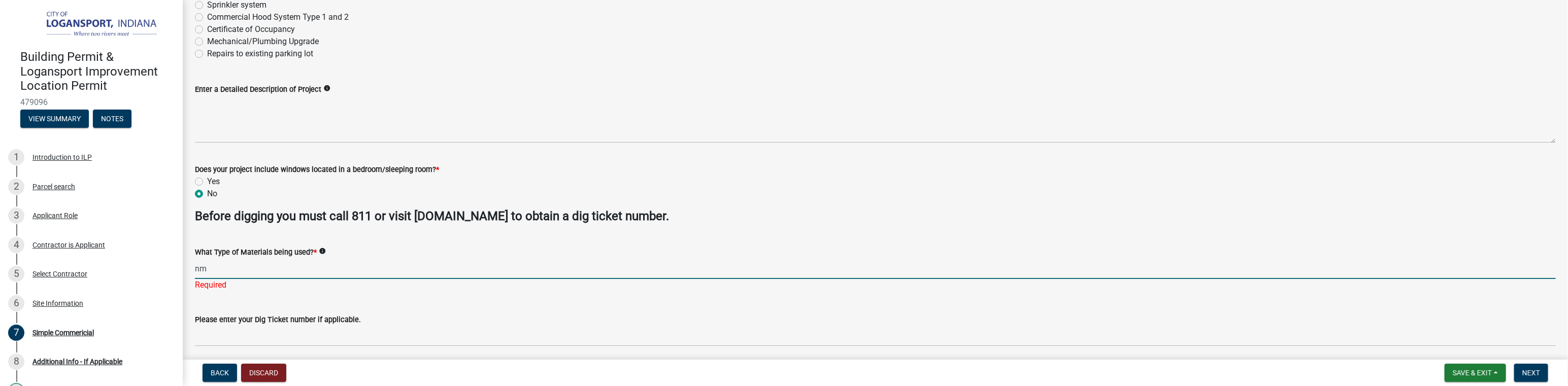
type input "n"
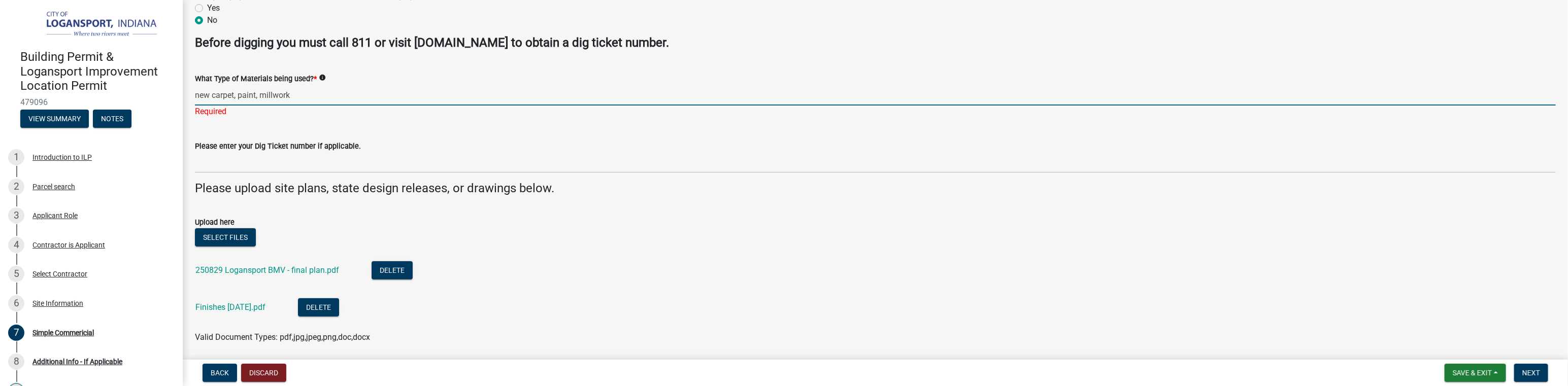
scroll to position [385, 0]
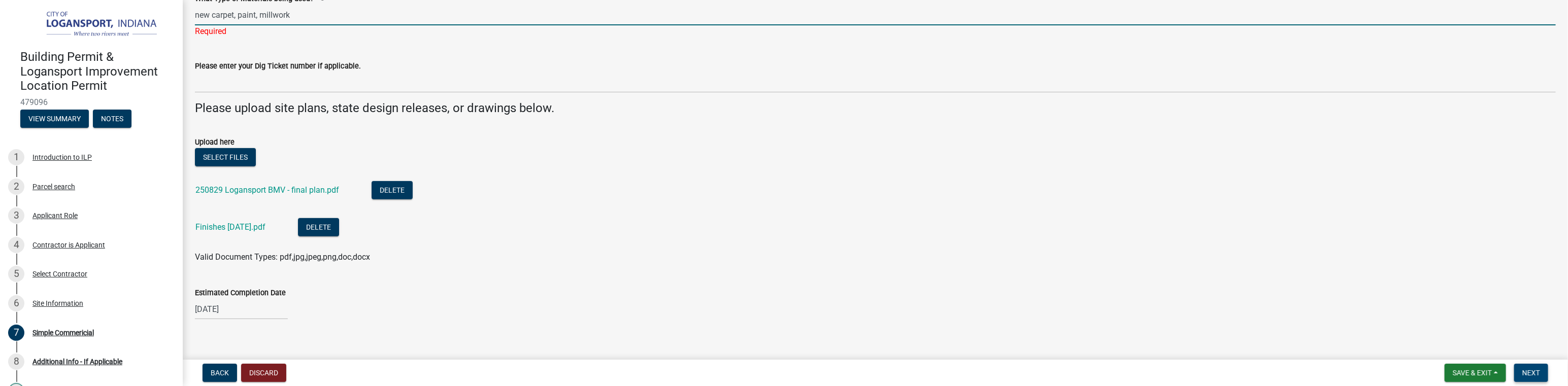
type input "new carpet, paint, millwork"
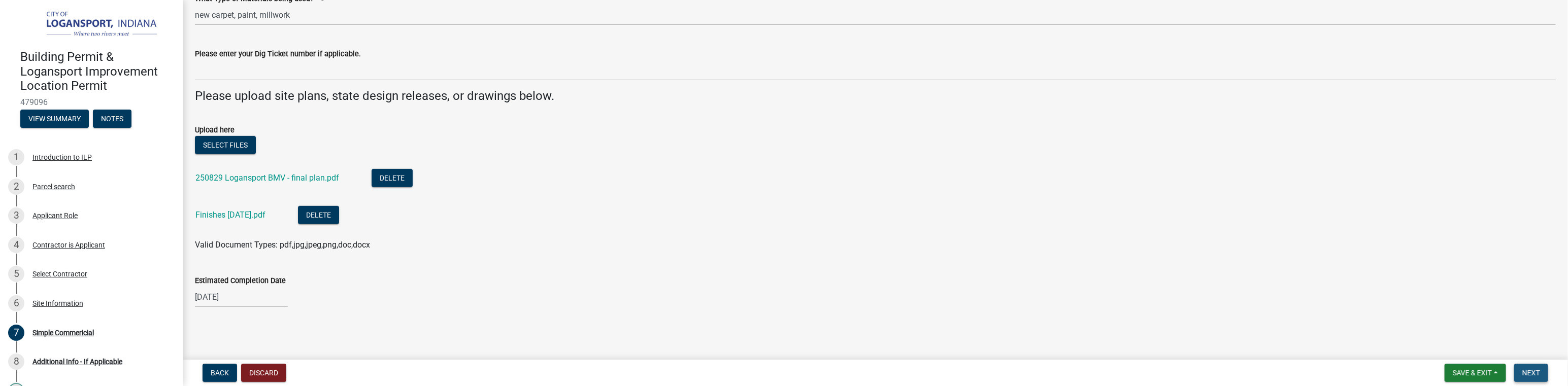
click at [1538, 375] on span "Next" at bounding box center [1530, 373] width 18 height 8
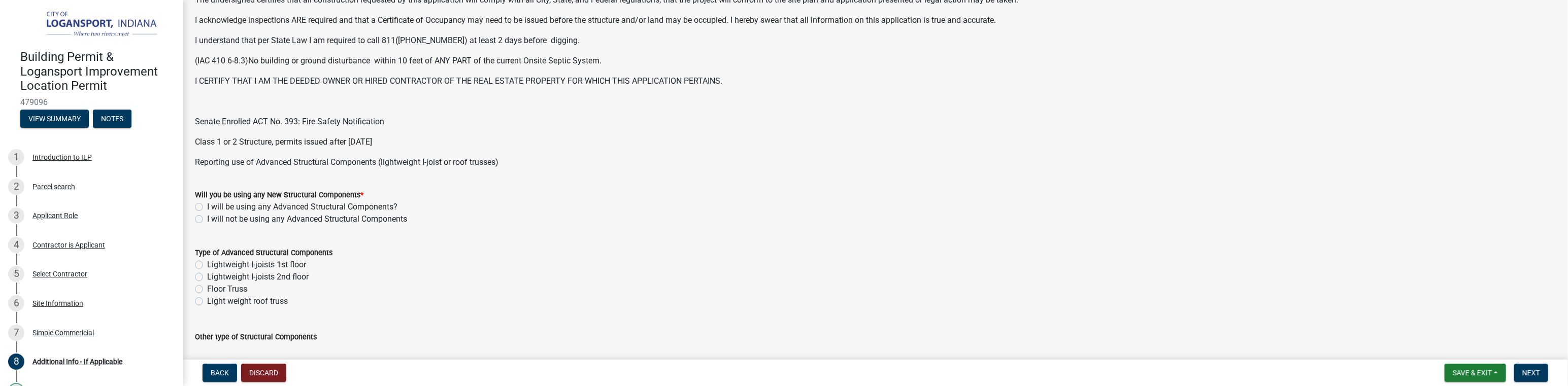
scroll to position [254, 0]
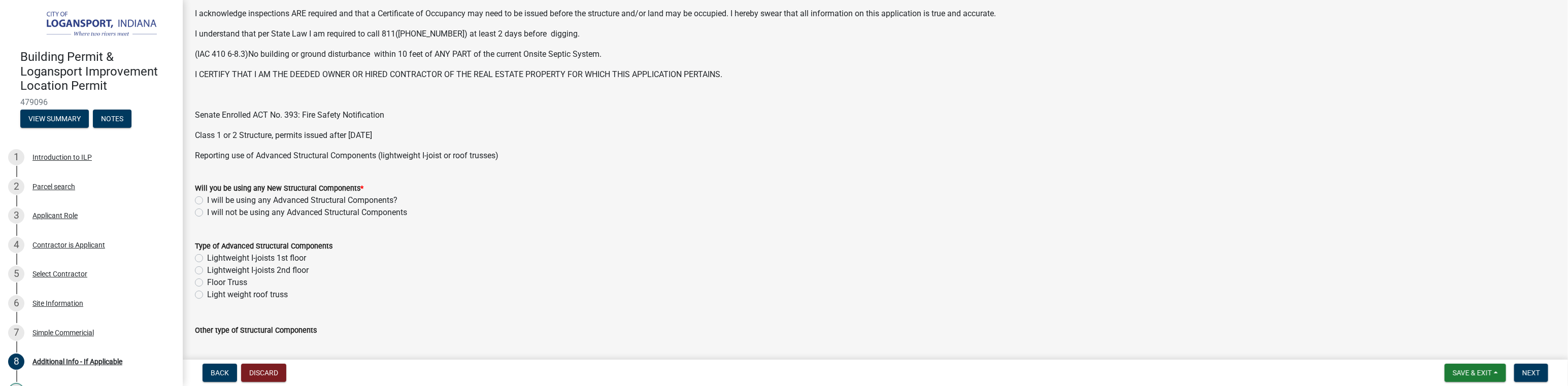
click at [207, 213] on label "I will not be using any Advanced Structural Components" at bounding box center [307, 212] width 200 height 12
click at [207, 213] on input "I will not be using any Advanced Structural Components" at bounding box center [210, 210] width 6 height 6
radio input "true"
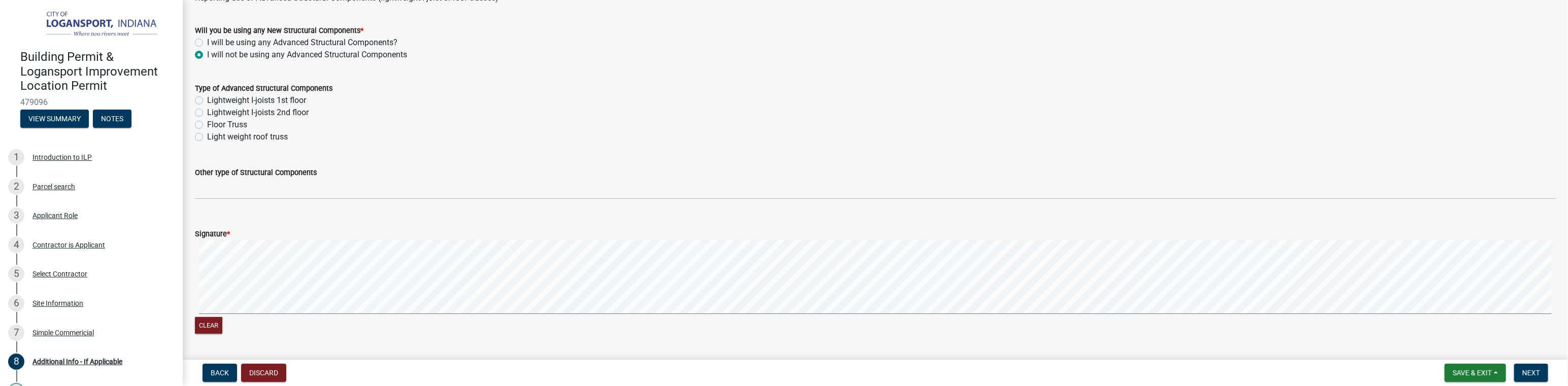
scroll to position [457, 0]
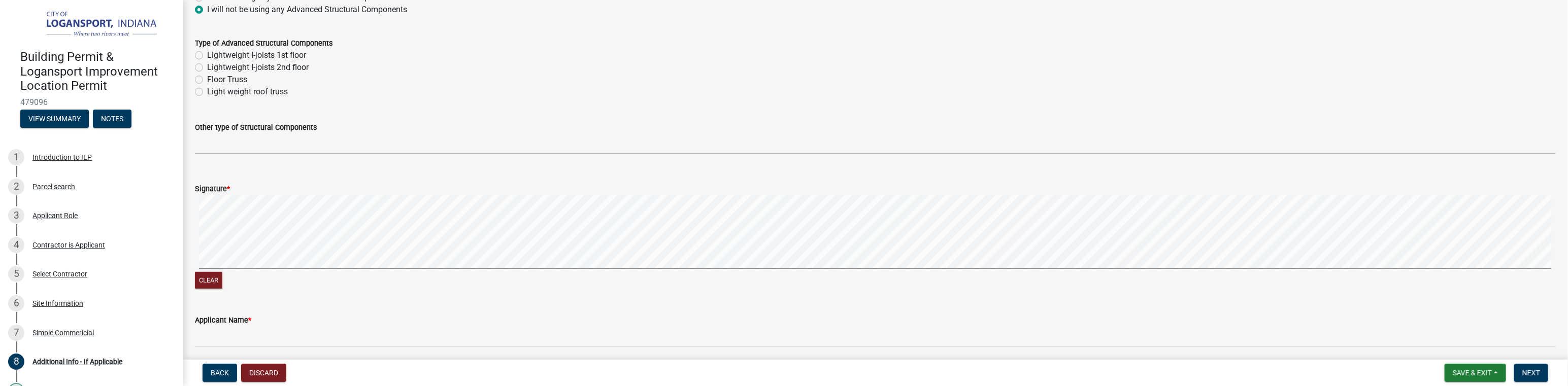
click at [234, 188] on div "Signature *" at bounding box center [875, 188] width 1361 height 12
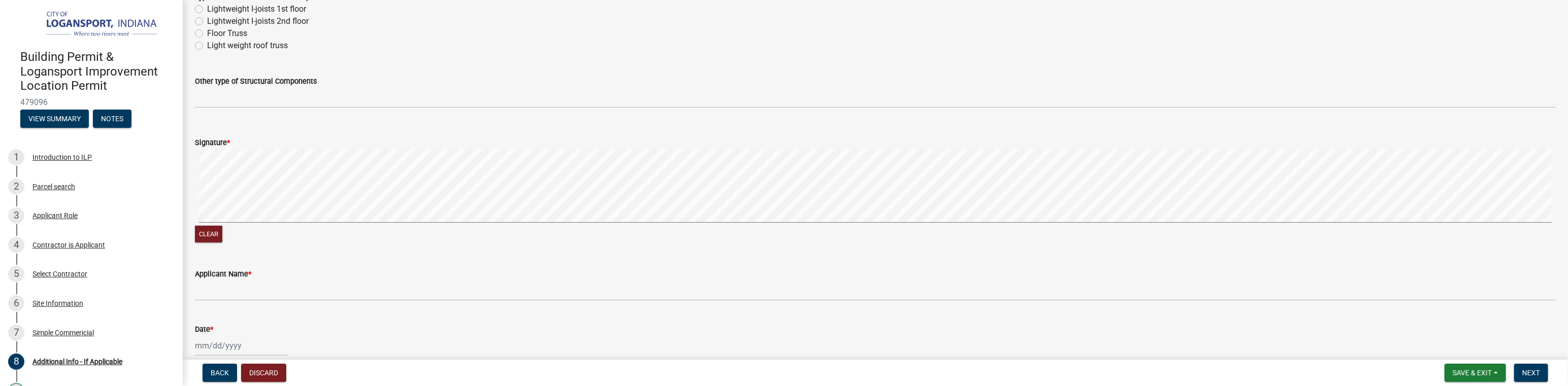
scroll to position [508, 0]
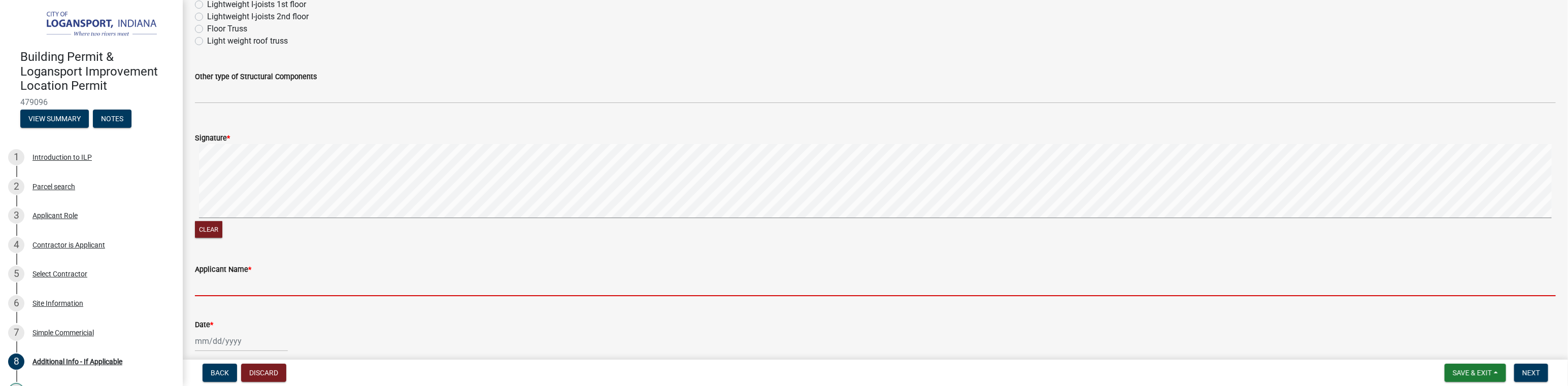
click at [254, 281] on input "Applicant Name *" at bounding box center [875, 285] width 1361 height 21
type input "[PERSON_NAME]"
click at [213, 343] on div at bounding box center [241, 341] width 93 height 21
select select "9"
select select "2025"
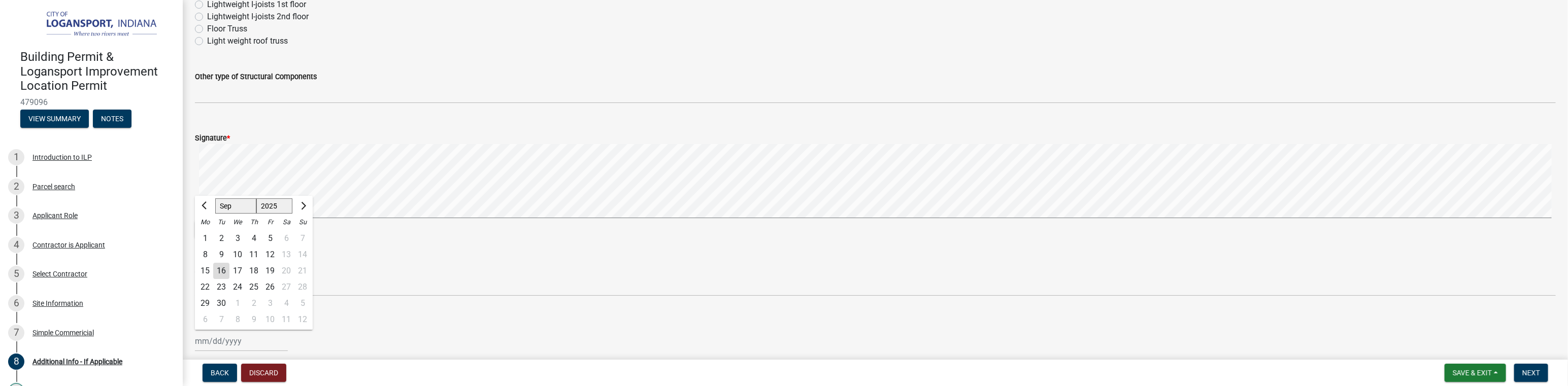
click at [222, 269] on div "16" at bounding box center [222, 271] width 17 height 17
type input "[DATE]"
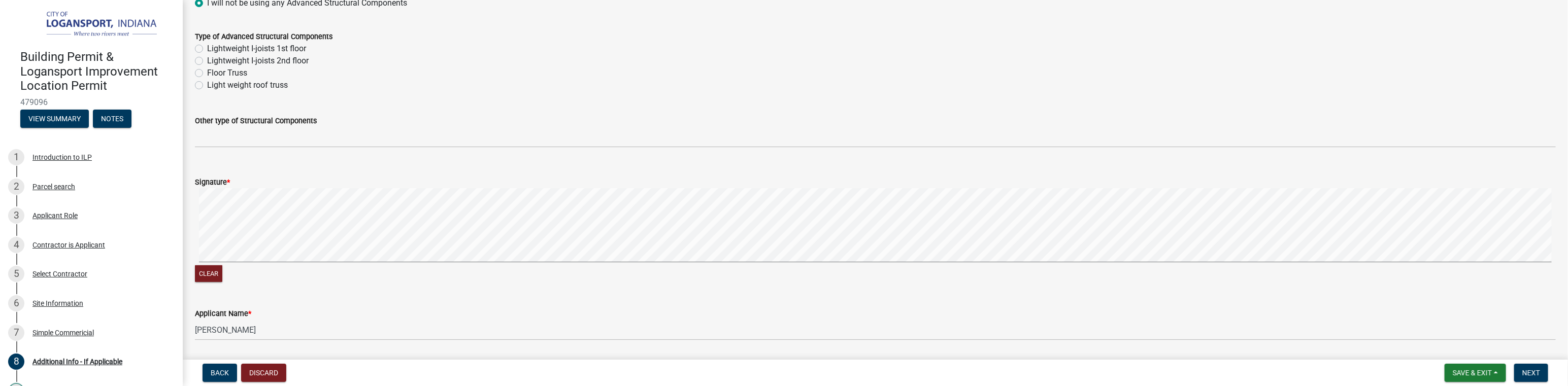
scroll to position [454, 0]
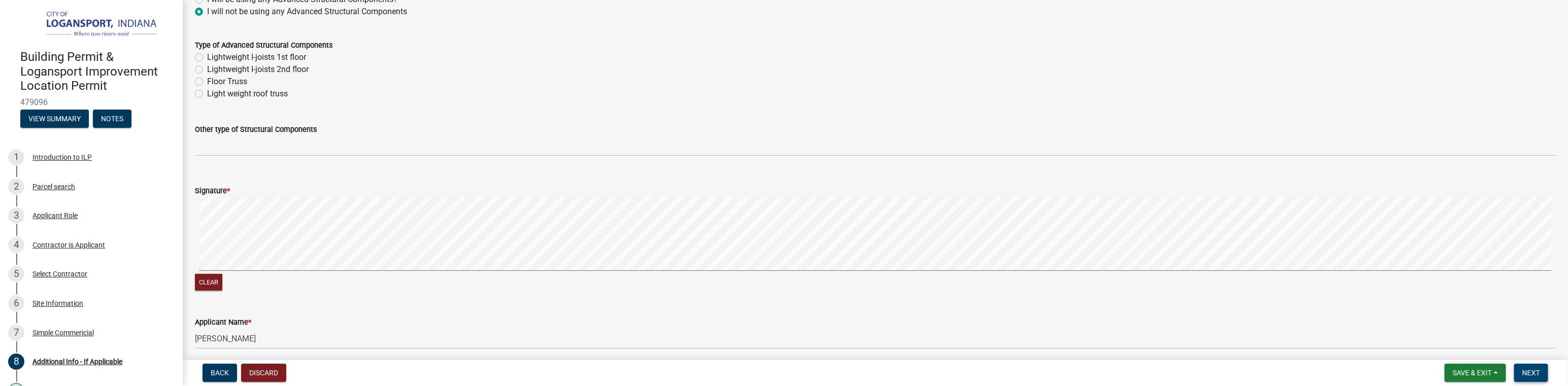
click at [1530, 374] on span "Next" at bounding box center [1530, 373] width 18 height 8
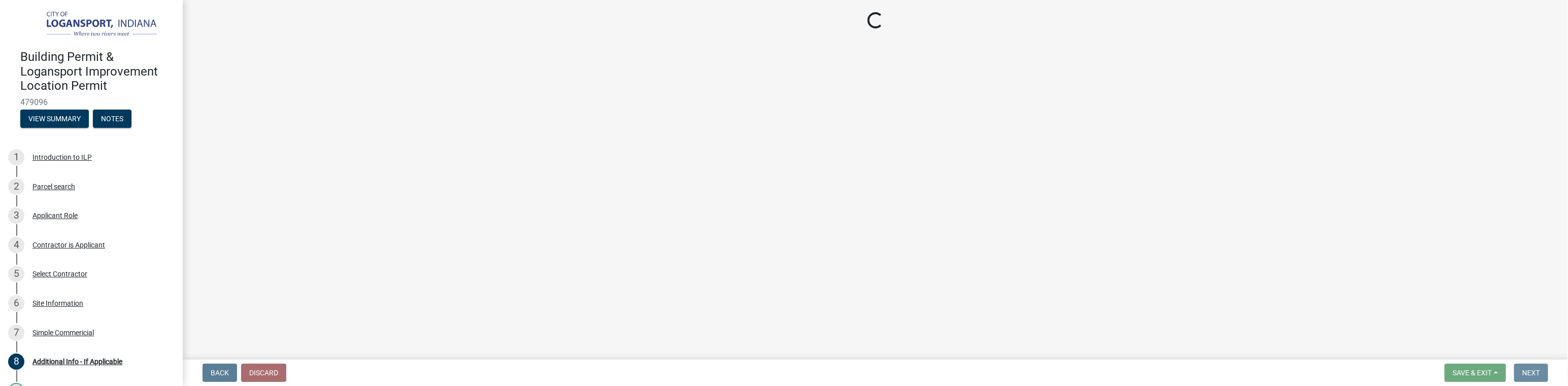
scroll to position [0, 0]
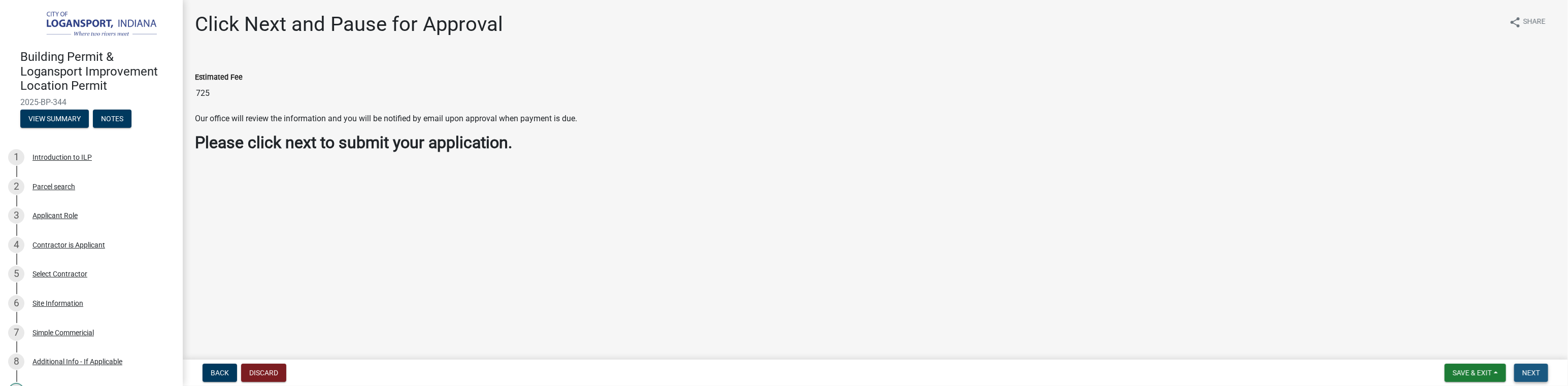
click at [1531, 373] on span "Next" at bounding box center [1530, 373] width 18 height 8
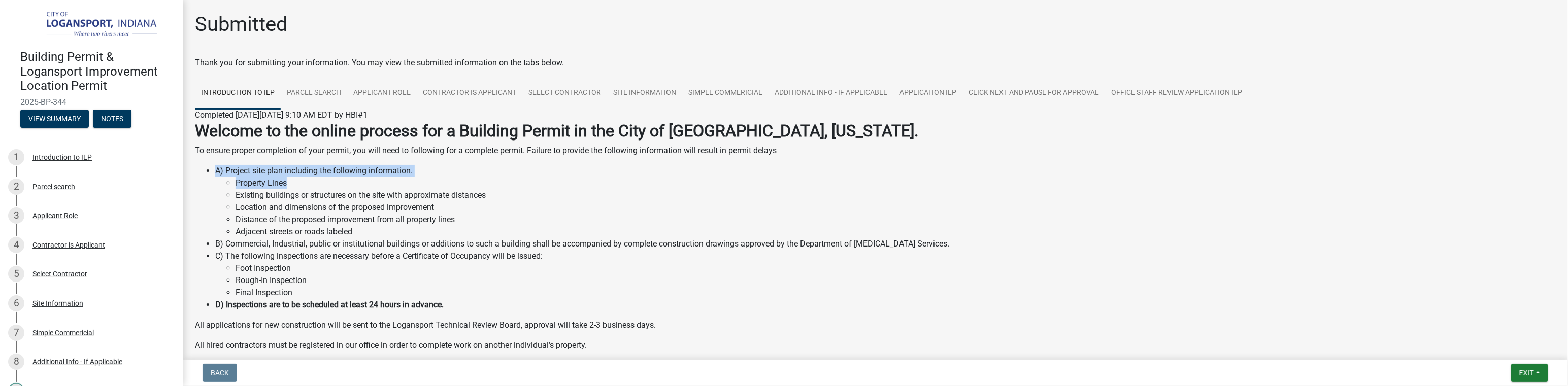
drag, startPoint x: 1535, startPoint y: 1, endPoint x: 1245, endPoint y: 177, distance: 339.2
click at [1245, 177] on li "A) Project site plan including the following information. Property Lines Existi…" at bounding box center [886, 201] width 1341 height 73
drag, startPoint x: 1548, startPoint y: 0, endPoint x: 1329, endPoint y: 183, distance: 285.4
click at [1329, 183] on li "Property Lines" at bounding box center [896, 183] width 1321 height 12
click at [1276, 199] on li "Existing buildings or structures on the site with approximate distances" at bounding box center [896, 195] width 1321 height 12
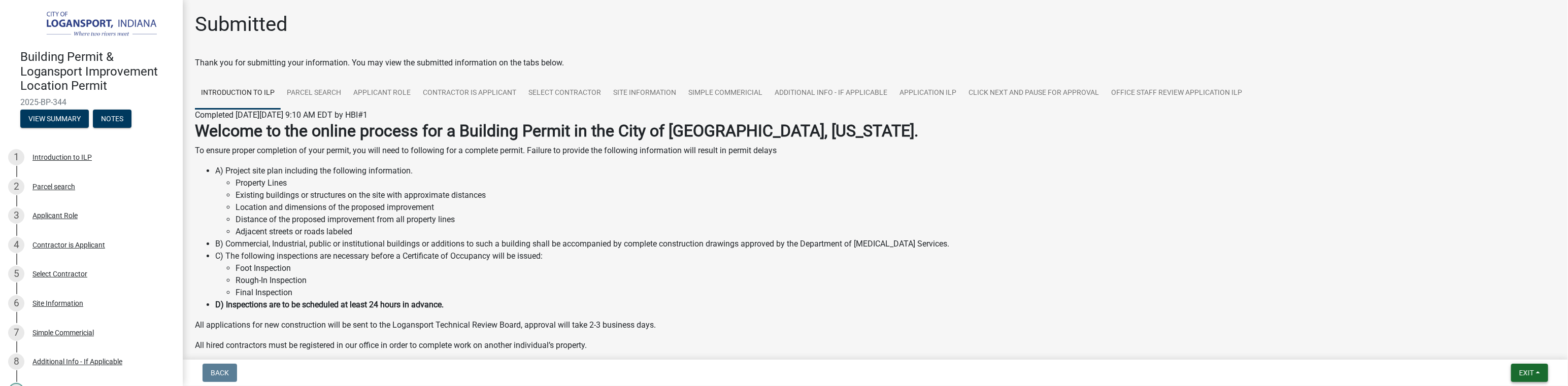
click at [1531, 375] on span "Exit" at bounding box center [1526, 373] width 15 height 8
click at [1491, 347] on button "Save & Exit" at bounding box center [1507, 346] width 81 height 24
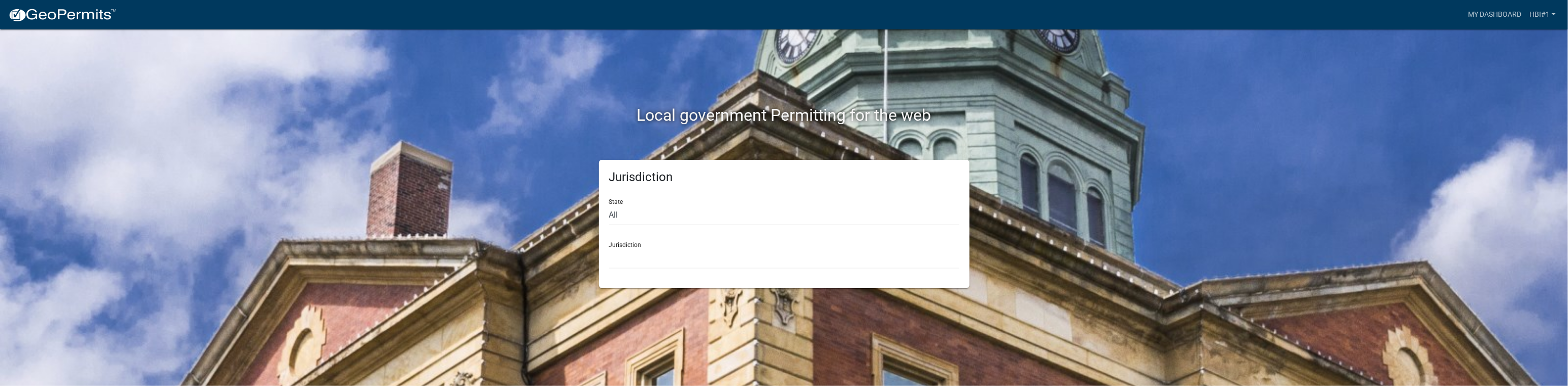
click at [1239, 112] on div "Local government Permitting for the web Jurisdiction State All [US_STATE] [US_S…" at bounding box center [784, 193] width 1568 height 386
